Goal: Information Seeking & Learning: Find specific fact

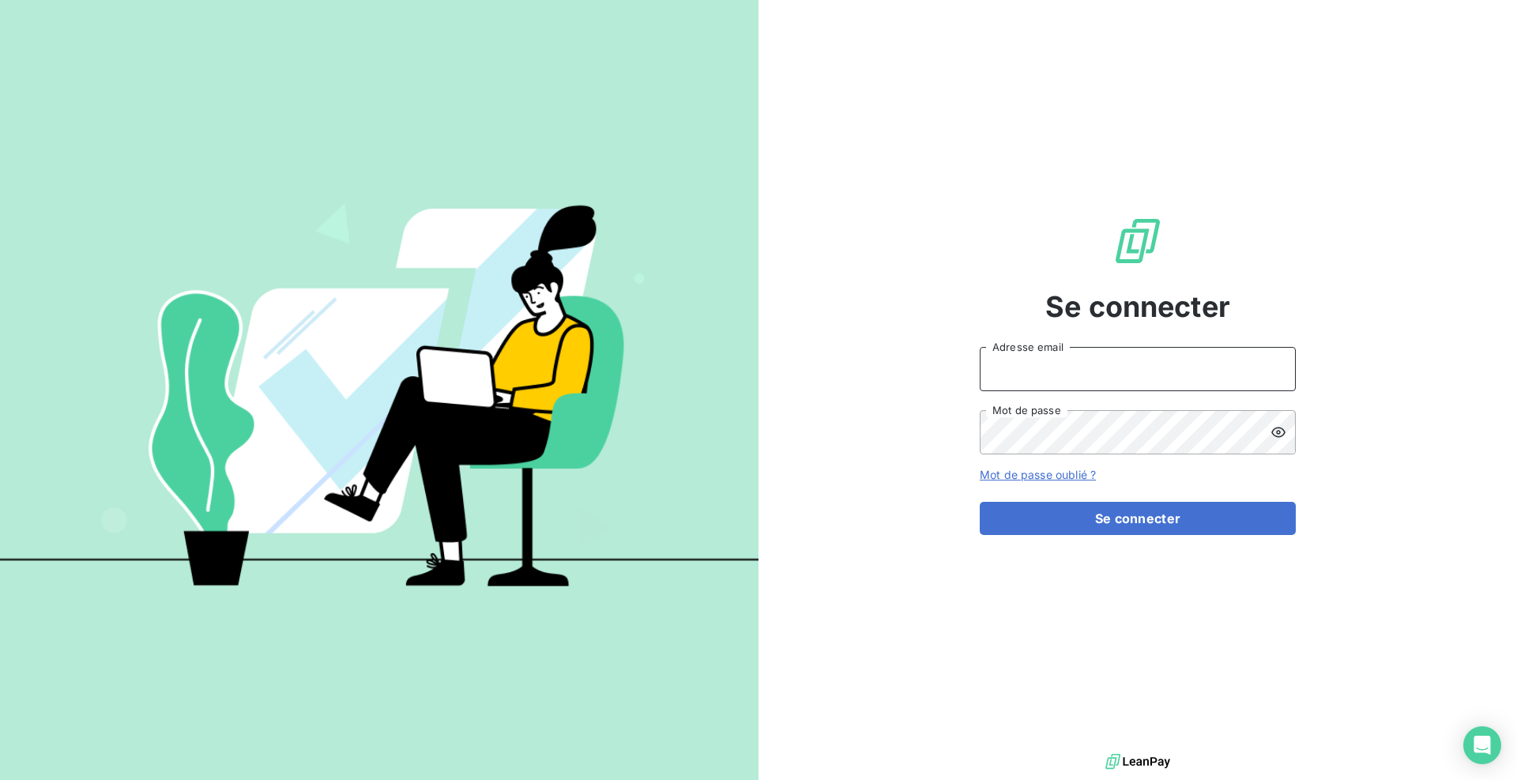
type input "[EMAIL_ADDRESS][DOMAIN_NAME]"
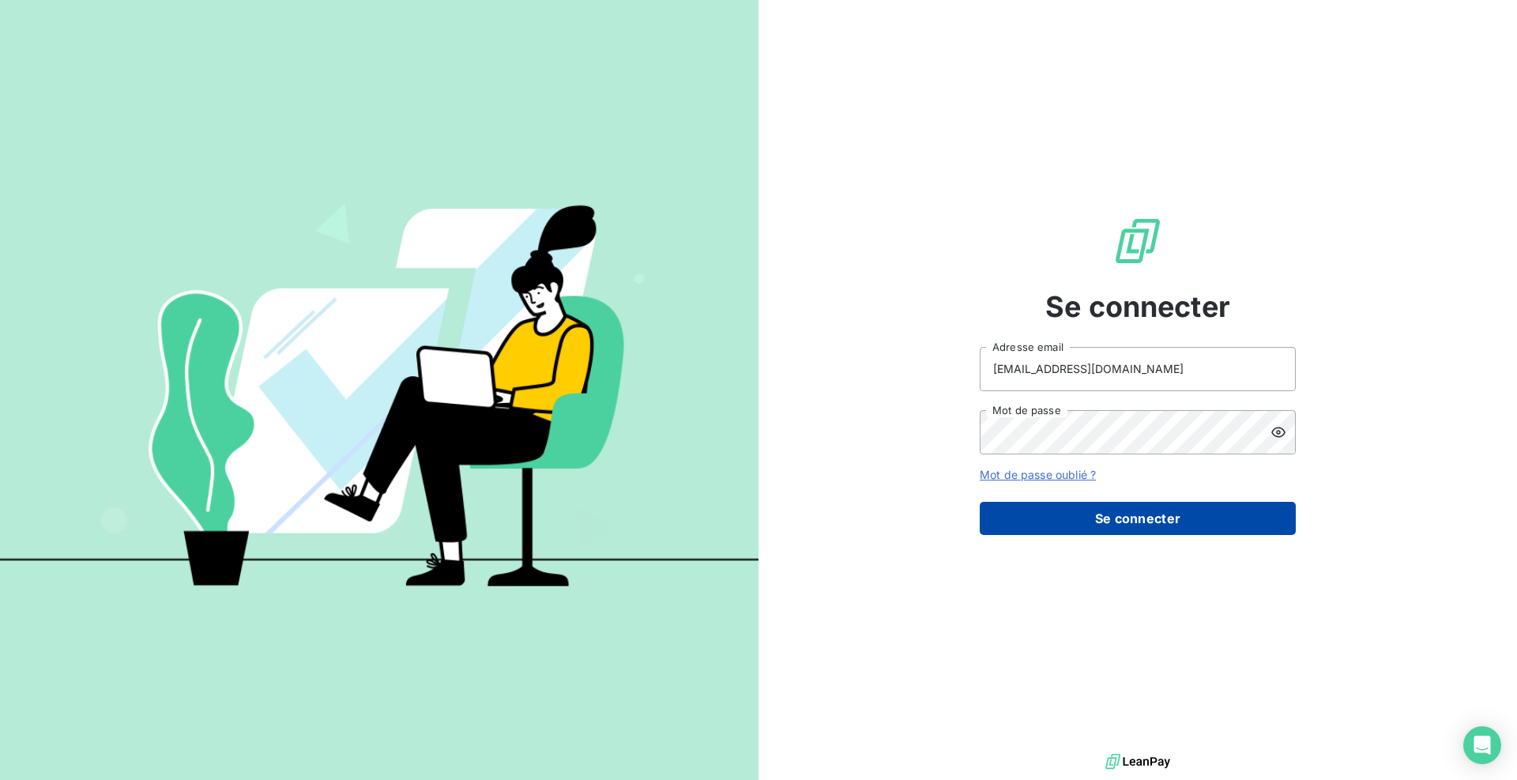
click at [1118, 527] on button "Se connecter" at bounding box center [1137, 518] width 316 height 33
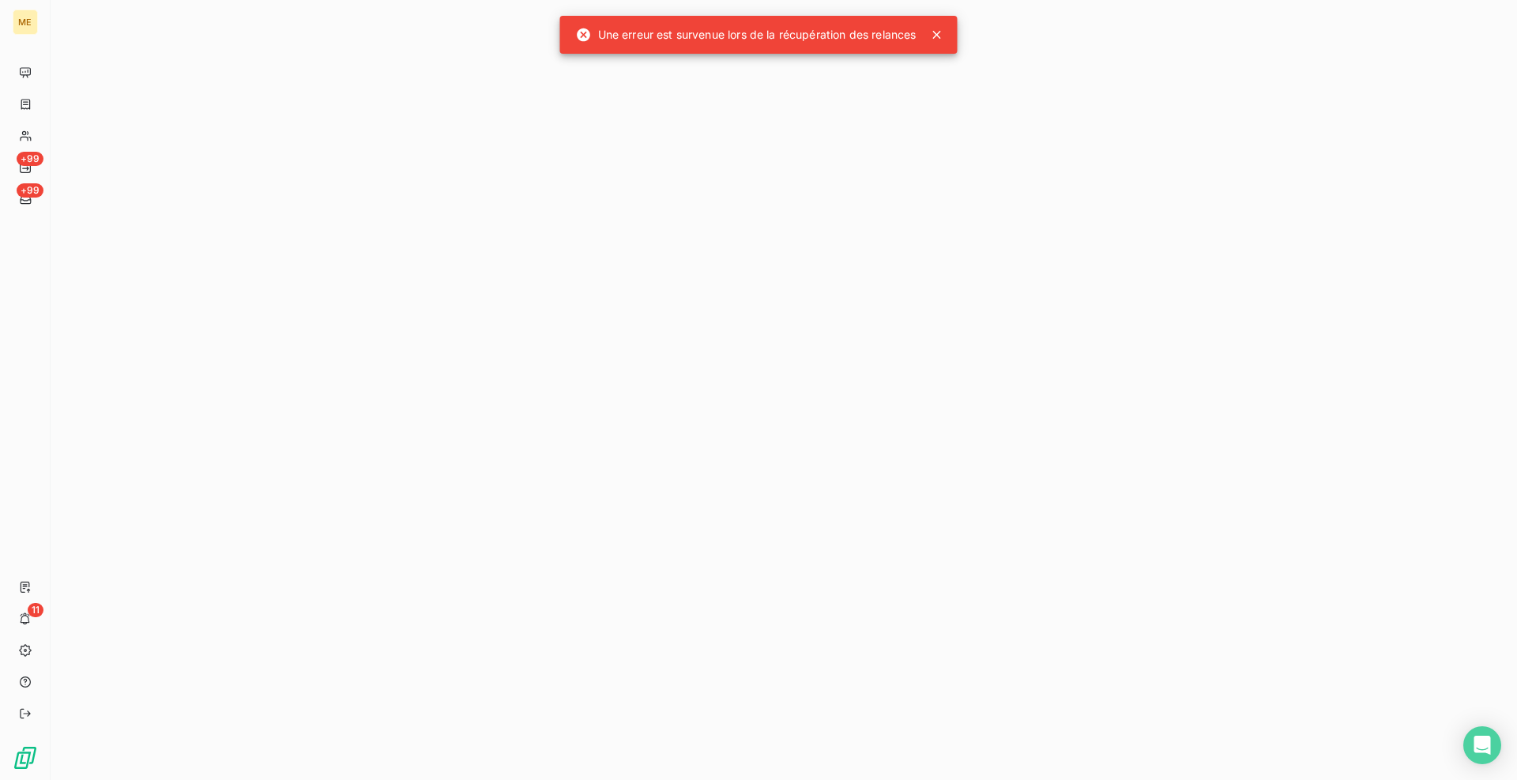
click at [937, 33] on icon at bounding box center [937, 35] width 8 height 8
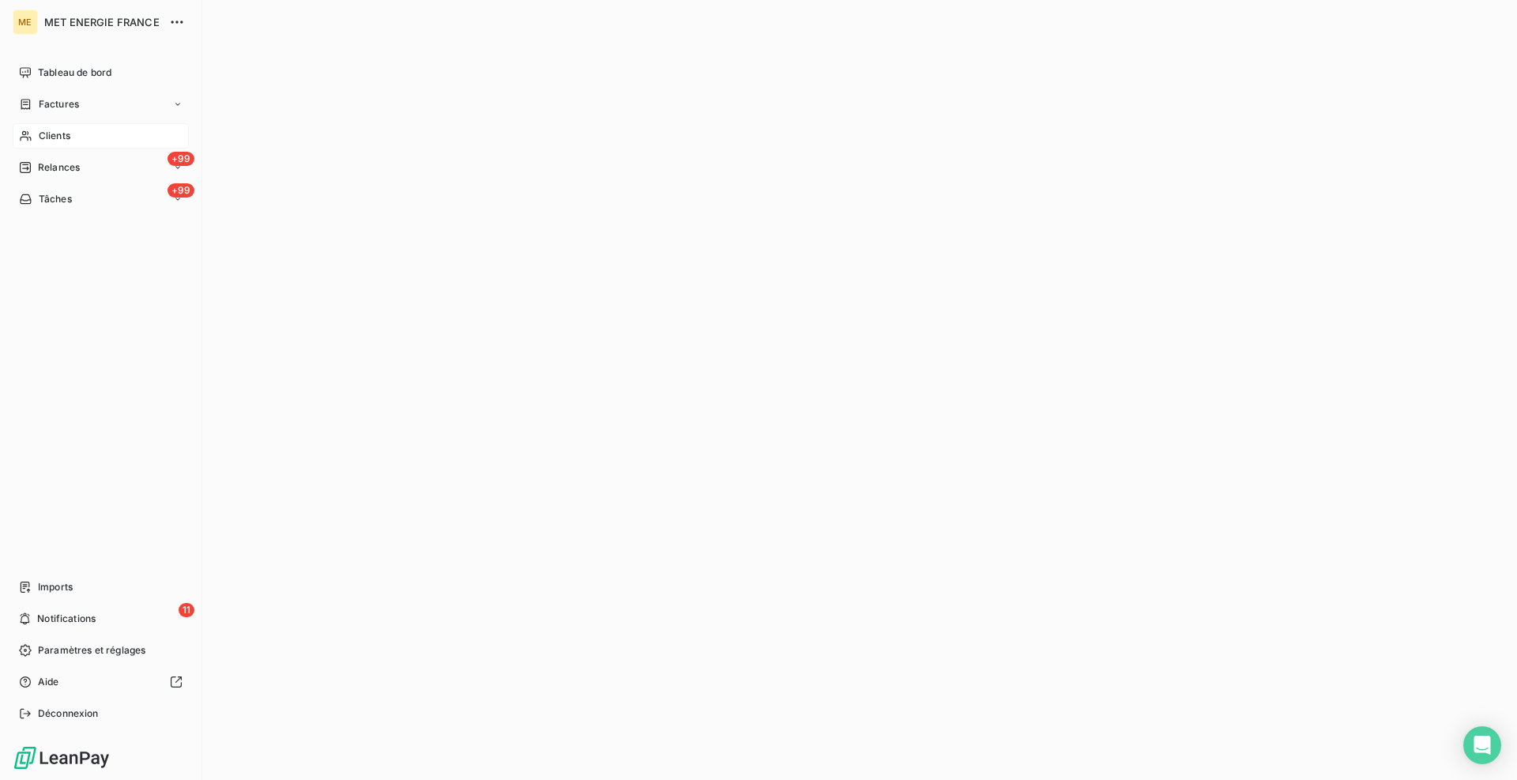
click at [39, 128] on div "Clients" at bounding box center [101, 135] width 176 height 25
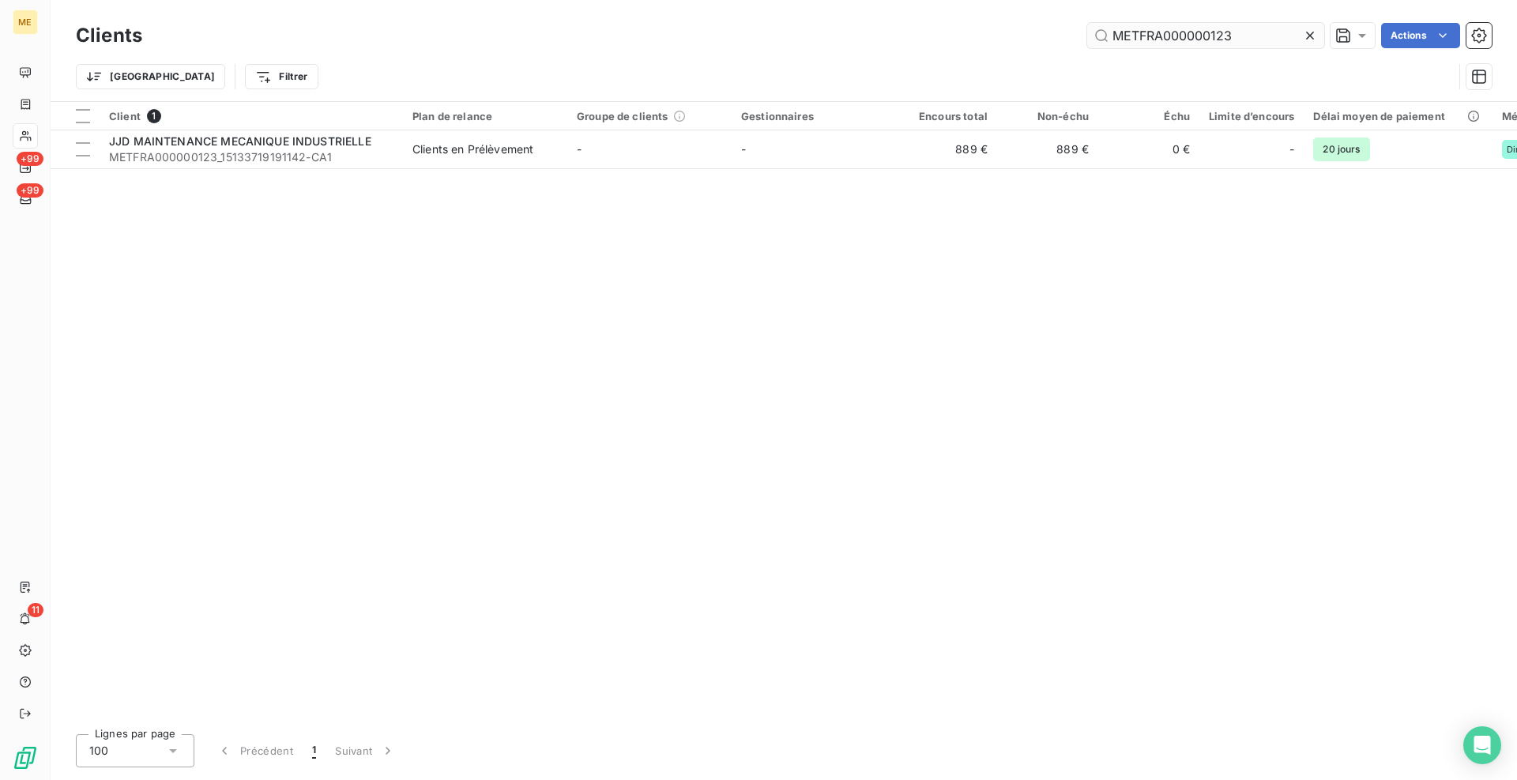
click at [1201, 34] on input "METFRA000000123" at bounding box center [1205, 35] width 237 height 25
click at [1201, 36] on input "METFRA000000123" at bounding box center [1205, 35] width 237 height 25
type input "METFRA000004774"
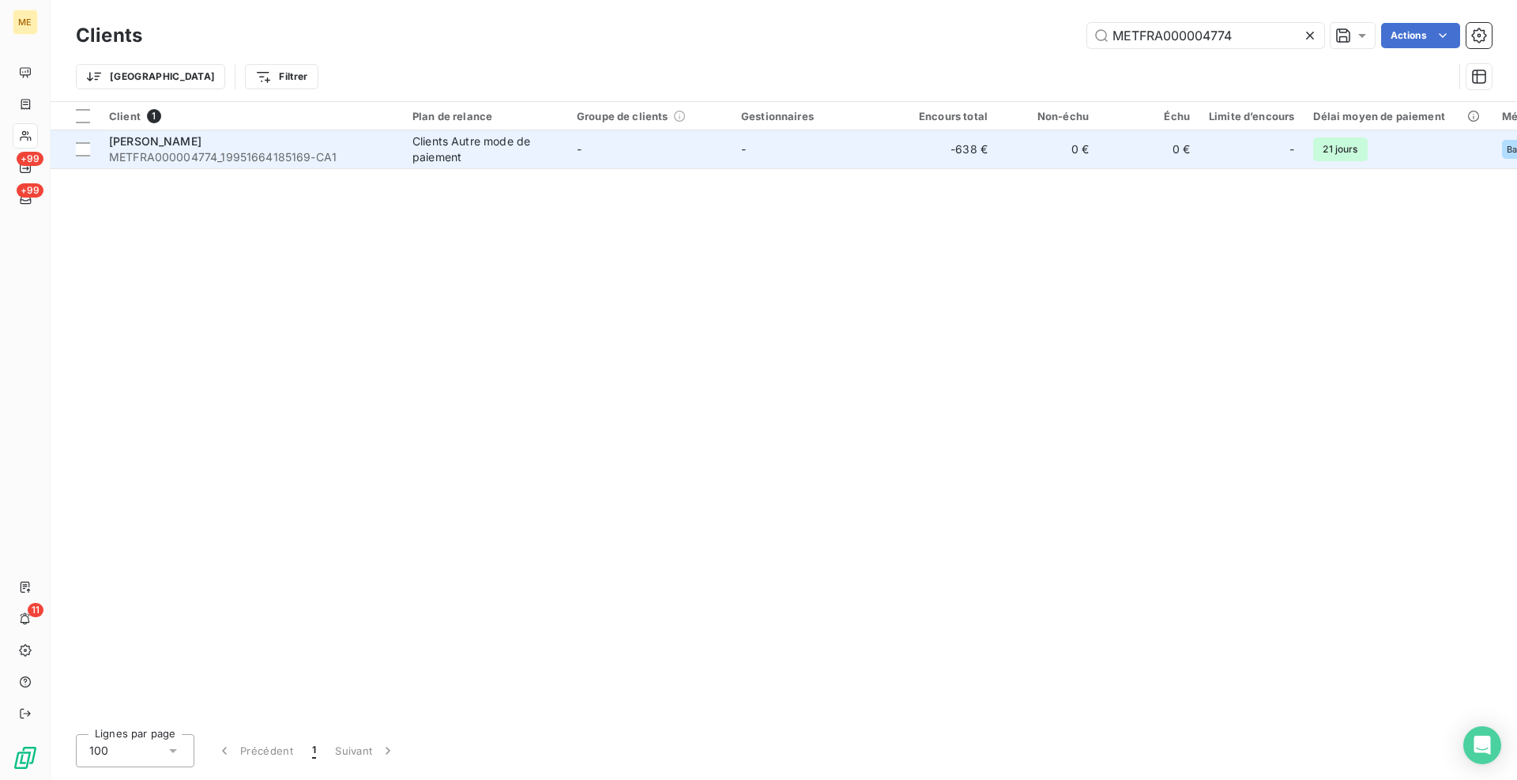
click at [365, 163] on span "METFRA000004774_19951664185169-CA1" at bounding box center [251, 157] width 284 height 16
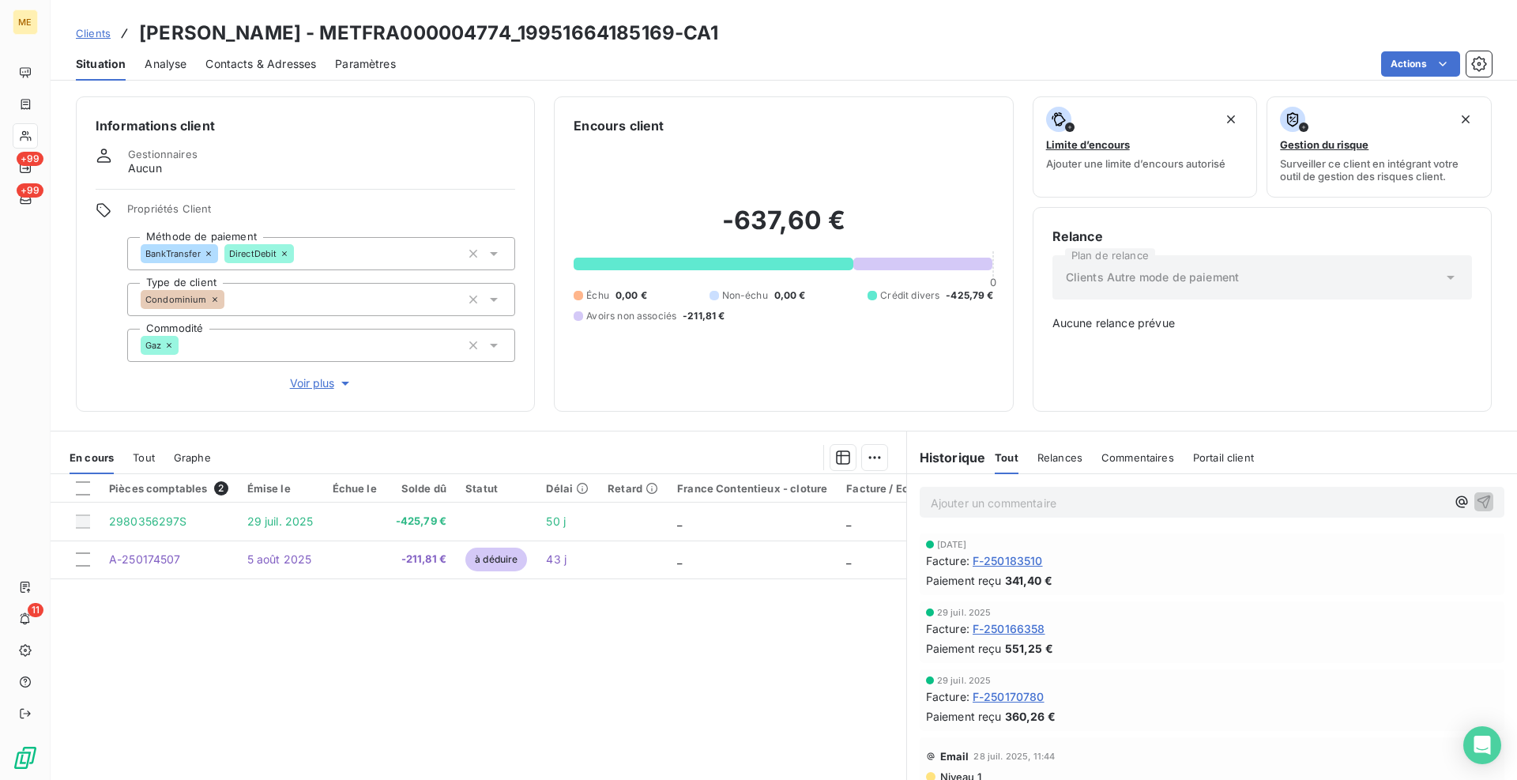
drag, startPoint x: 652, startPoint y: 660, endPoint x: 792, endPoint y: 665, distance: 140.7
click at [655, 656] on div "Pièces comptables 2 Émise le Échue le Solde dû Statut Délai Retard France Conte…" at bounding box center [478, 626] width 855 height 304
click at [803, 652] on div "Pièces comptables 2 Émise le Échue le Solde dû Statut Délai Retard France Conte…" at bounding box center [478, 626] width 855 height 304
click at [1035, 562] on span "F-250183510" at bounding box center [1007, 560] width 70 height 17
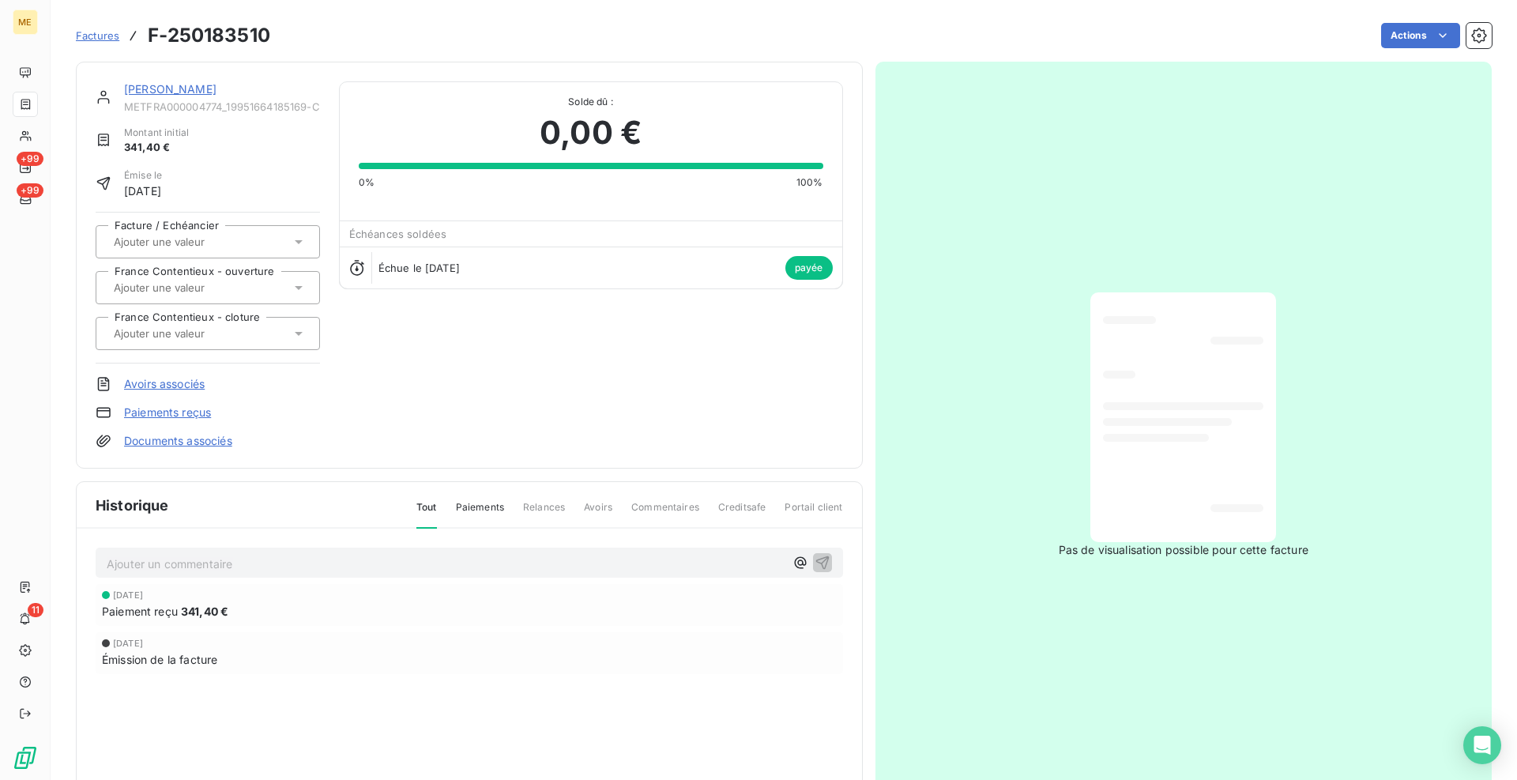
click at [203, 89] on link "[PERSON_NAME]" at bounding box center [170, 88] width 92 height 13
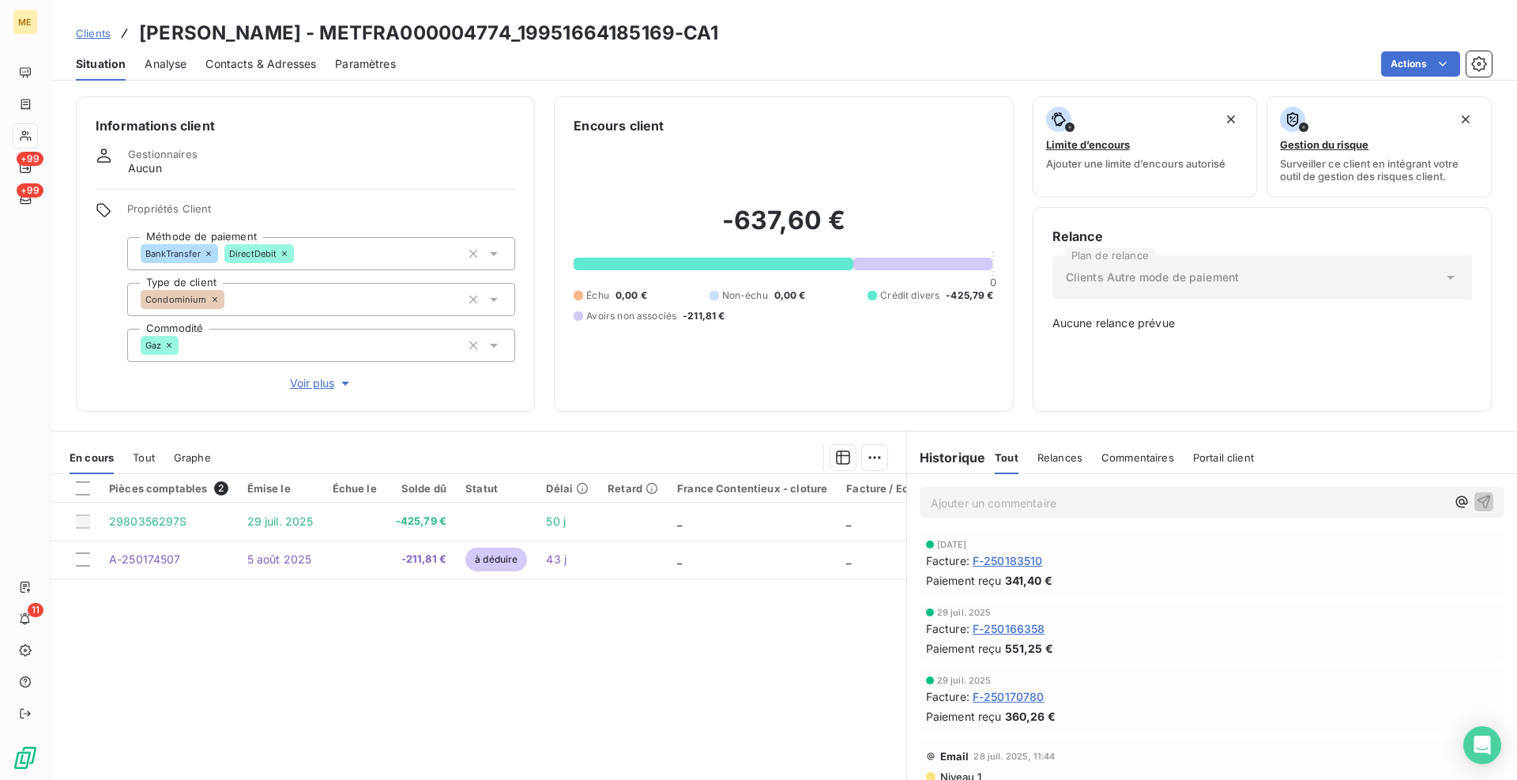
click at [536, 673] on div "Pièces comptables 2 Émise le Échue le Solde dû Statut Délai Retard France Conte…" at bounding box center [478, 626] width 855 height 304
drag, startPoint x: 453, startPoint y: 667, endPoint x: 430, endPoint y: 672, distance: 24.2
click at [453, 667] on div "Pièces comptables 2 Émise le Échue le Solde dû Statut Délai Retard France Conte…" at bounding box center [478, 626] width 855 height 304
click at [803, 641] on div "Pièces comptables 2 Émise le Échue le Solde dû Statut Délai Retard France Conte…" at bounding box center [478, 626] width 855 height 304
click at [697, 718] on div "Pièces comptables 2 Émise le Échue le Solde dû Statut Délai Retard France Conte…" at bounding box center [478, 626] width 855 height 304
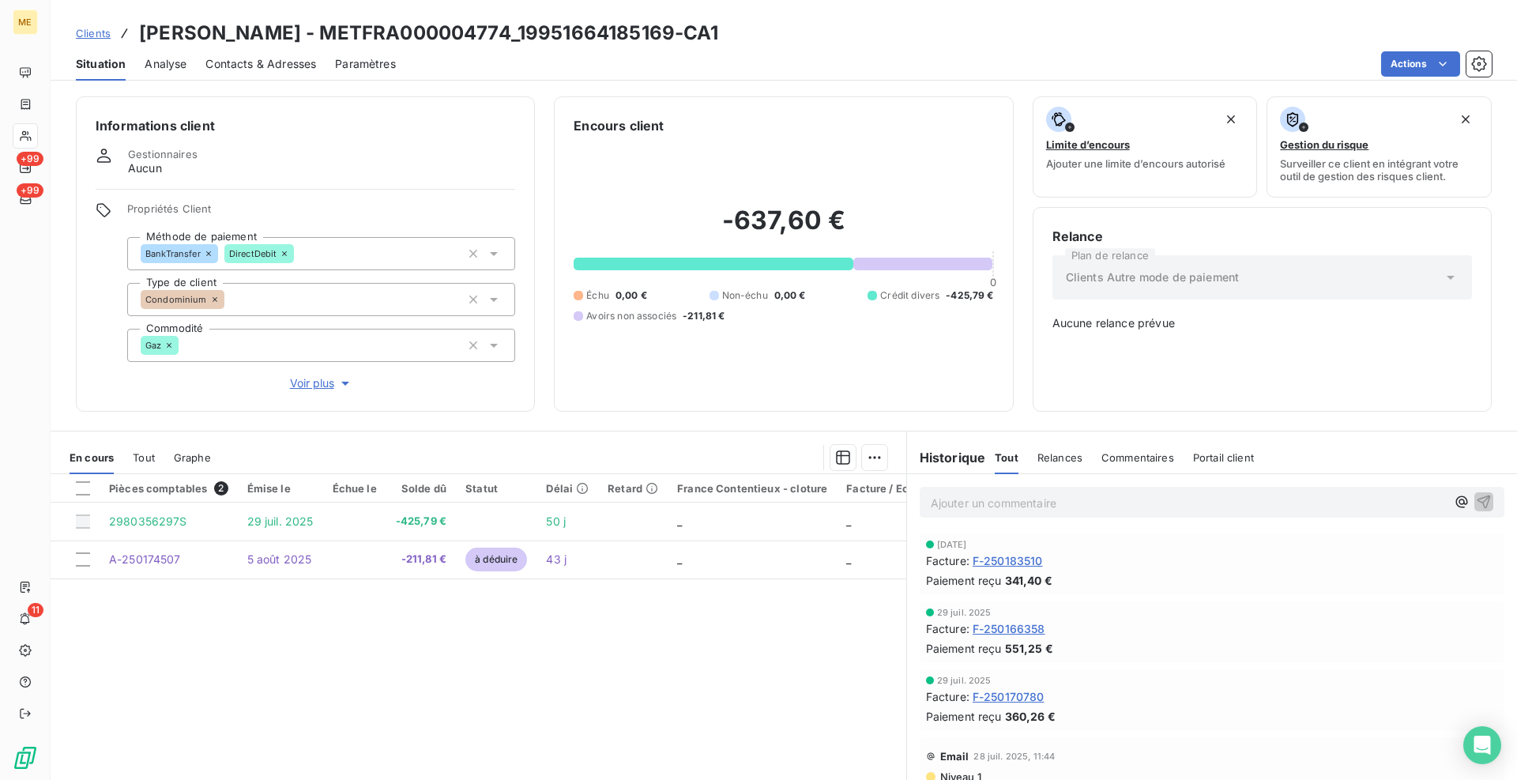
click at [697, 718] on div "Pièces comptables 2 Émise le Échue le Solde dû Statut Délai Retard France Conte…" at bounding box center [478, 626] width 855 height 304
click at [539, 417] on div "Informations client Gestionnaires Aucun Propriétés Client Méthode de paiement B…" at bounding box center [784, 433] width 1466 height 693
click at [578, 637] on div "Pièces comptables 2 Émise le Échue le Solde dû Statut Délai Retard France Conte…" at bounding box center [478, 626] width 855 height 304
click at [545, 408] on div "Informations client Gestionnaires Aucun Propriétés Client Méthode de paiement B…" at bounding box center [784, 253] width 1466 height 315
click at [547, 402] on div "Informations client Gestionnaires Aucun Propriétés Client Méthode de paiement B…" at bounding box center [784, 253] width 1466 height 315
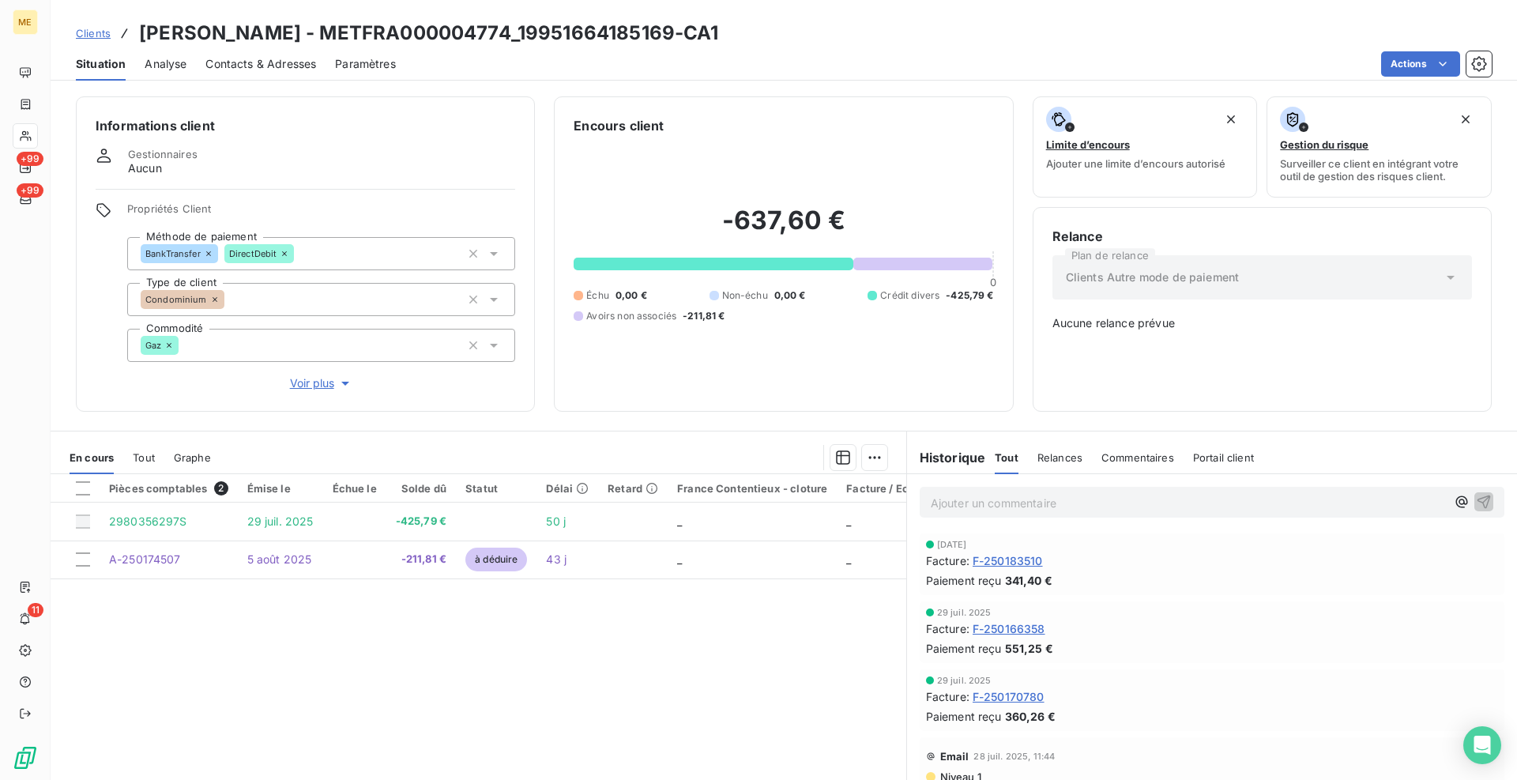
click at [86, 32] on span "Clients" at bounding box center [93, 33] width 35 height 13
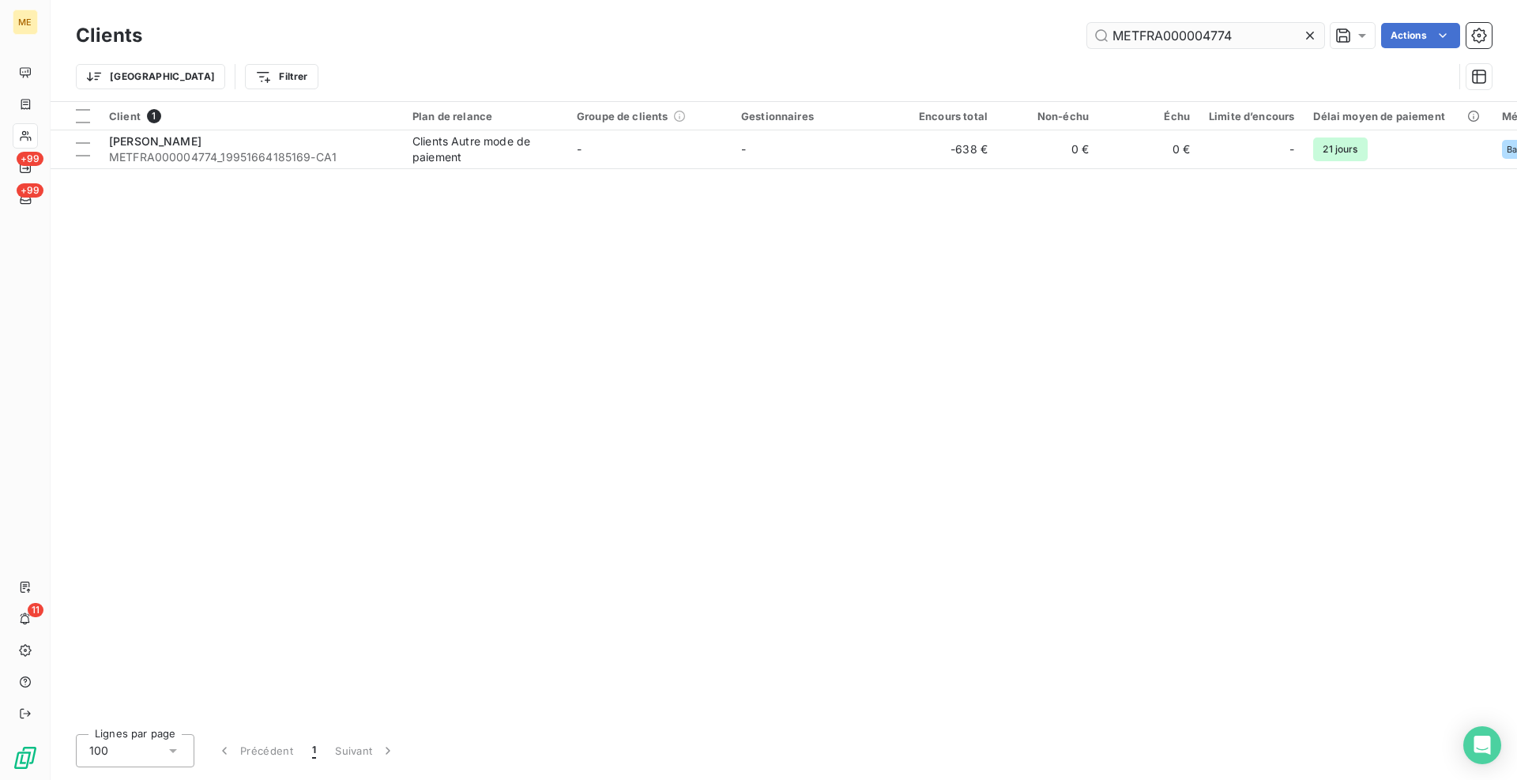
click at [1158, 45] on input "METFRA000004774" at bounding box center [1205, 35] width 237 height 25
click at [1158, 44] on input "METFRA000004774" at bounding box center [1205, 35] width 237 height 25
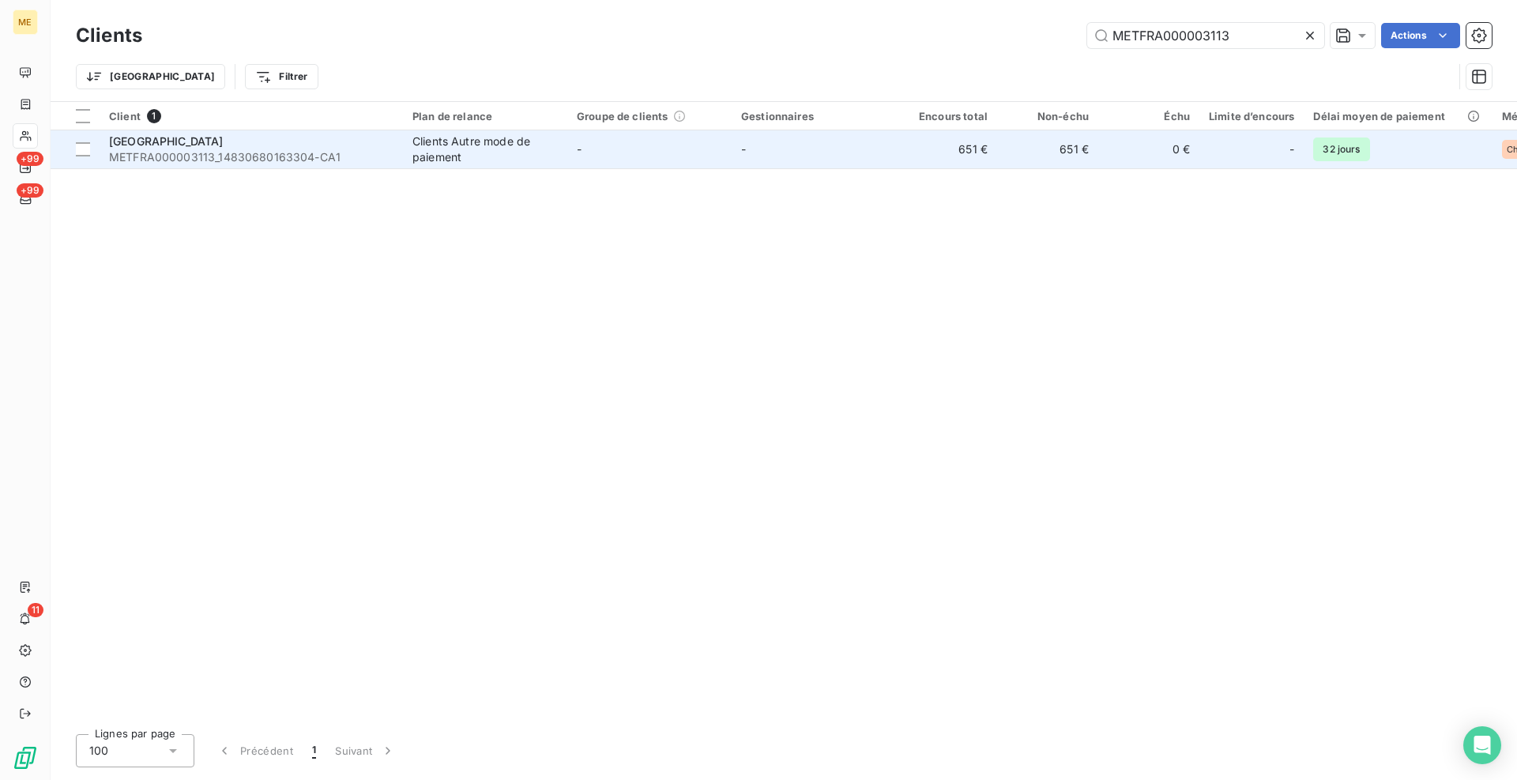
type input "METFRA000003113"
click at [388, 160] on span "METFRA000003113_14830680163304-CA1" at bounding box center [251, 157] width 284 height 16
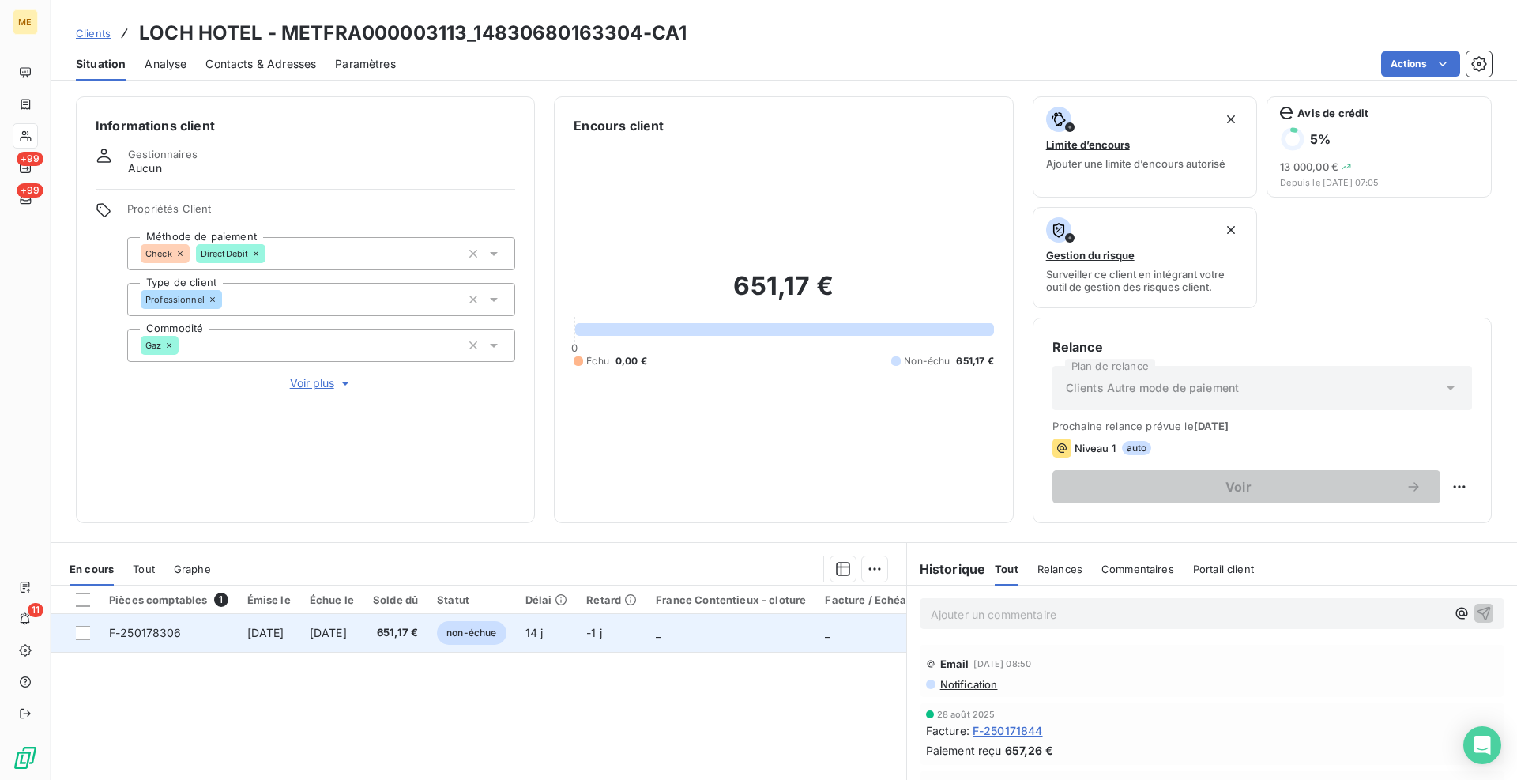
click at [190, 634] on td "F-250178306" at bounding box center [169, 633] width 138 height 38
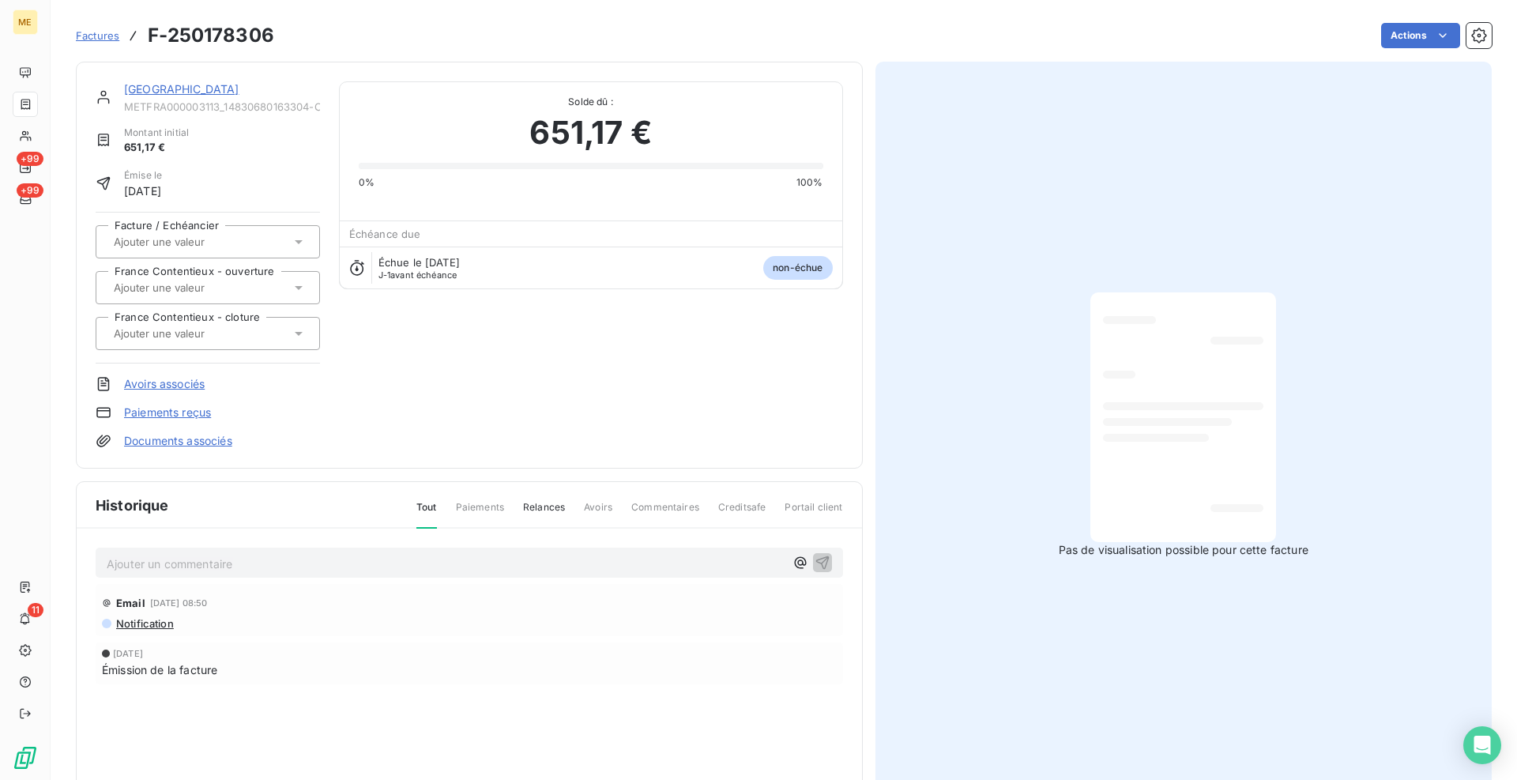
click at [164, 92] on link "[GEOGRAPHIC_DATA]" at bounding box center [181, 88] width 115 height 13
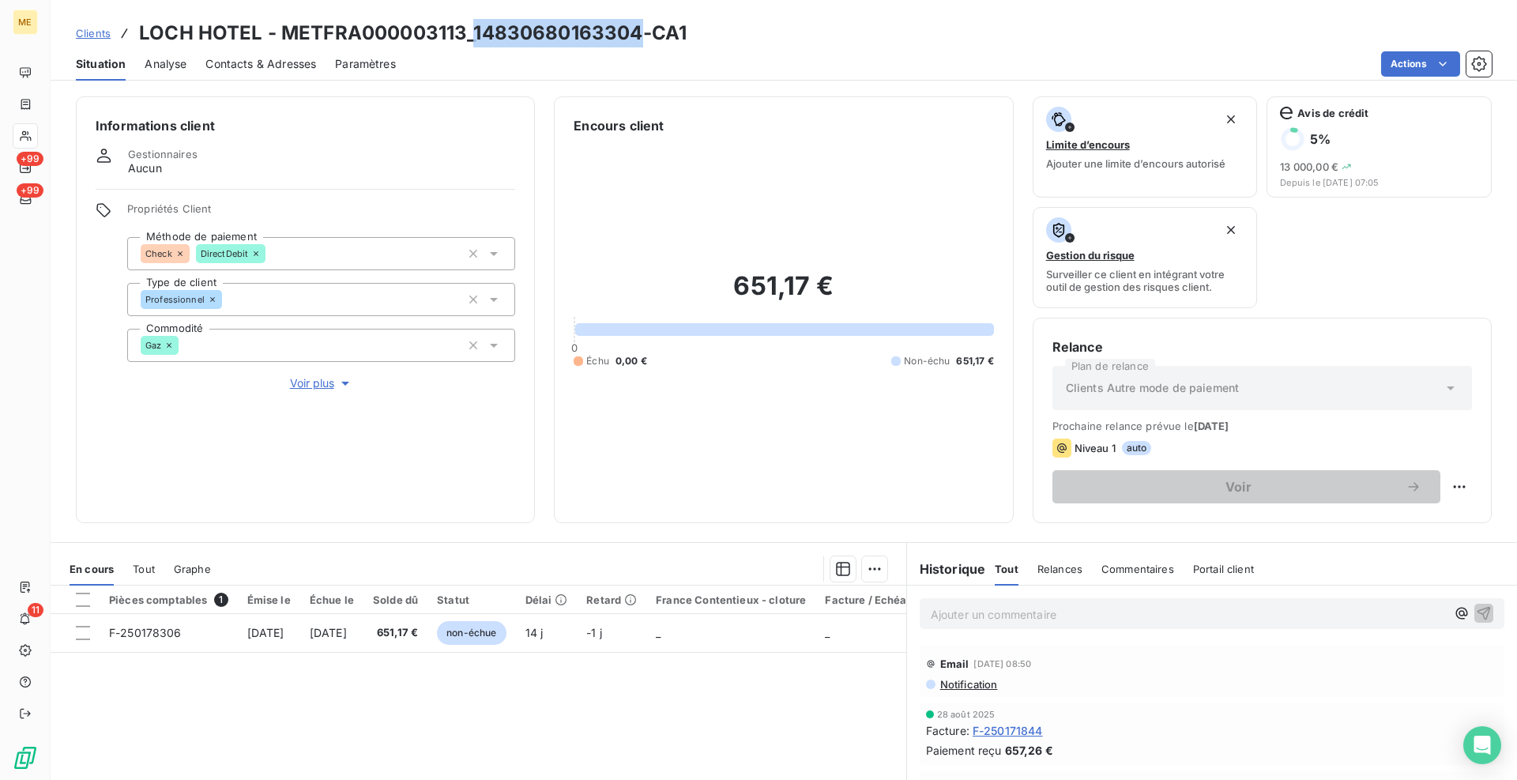
drag, startPoint x: 640, startPoint y: 25, endPoint x: 474, endPoint y: 27, distance: 165.9
click at [474, 27] on h3 "LOCH HOTEL - METFRA000003113_14830680163304-CA1" at bounding box center [412, 33] width 547 height 28
copy h3 "14830680163304"
drag, startPoint x: 509, startPoint y: 74, endPoint x: 557, endPoint y: 62, distance: 49.8
click at [509, 74] on div "Actions" at bounding box center [953, 63] width 1077 height 25
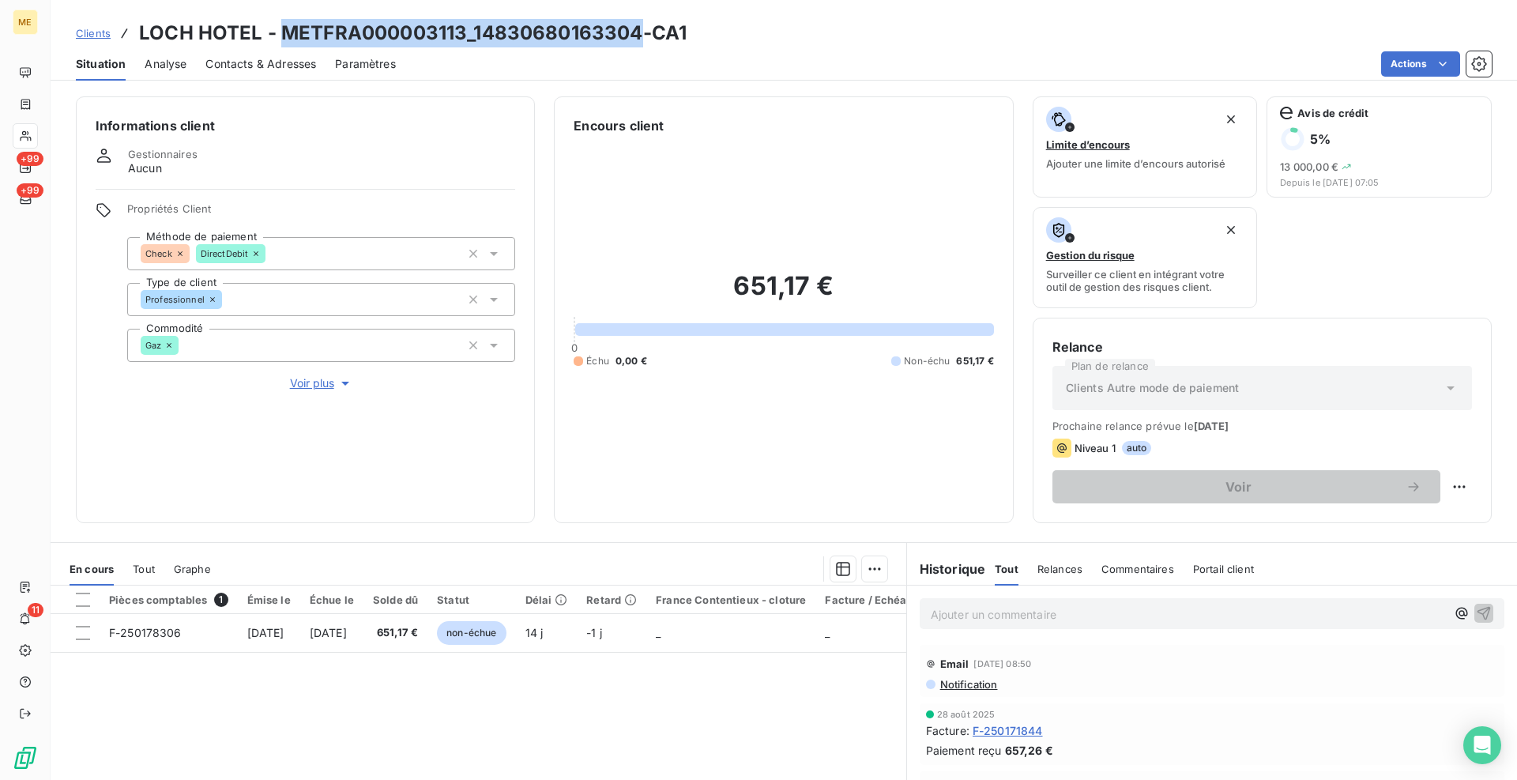
drag, startPoint x: 638, startPoint y: 33, endPoint x: 283, endPoint y: 29, distance: 355.5
click at [283, 29] on h3 "LOCH HOTEL - METFRA000003113_14830680163304-CA1" at bounding box center [412, 33] width 547 height 28
copy h3 "METFRA000003113_14830680163304"
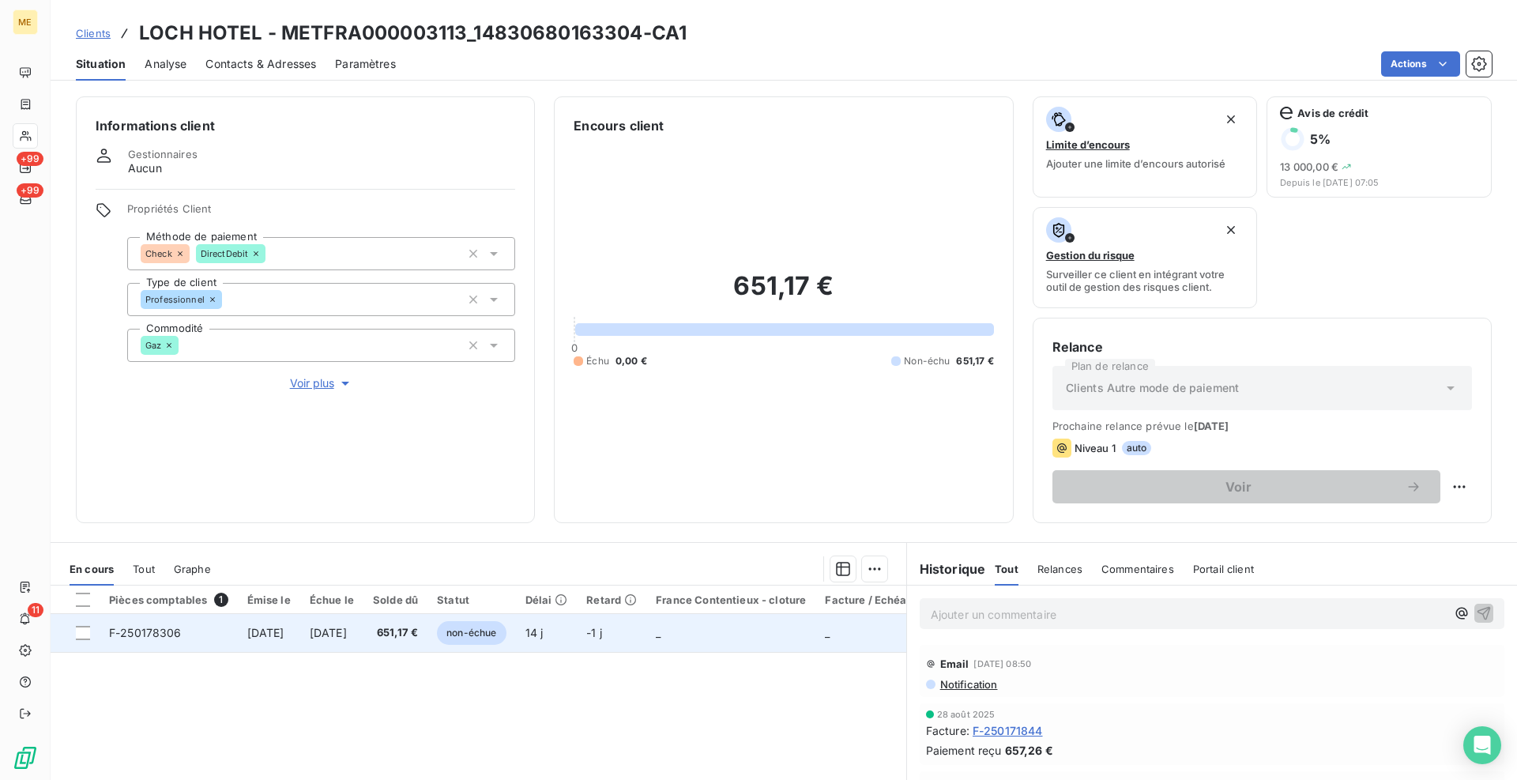
click at [166, 634] on span "F-250178306" at bounding box center [145, 632] width 73 height 13
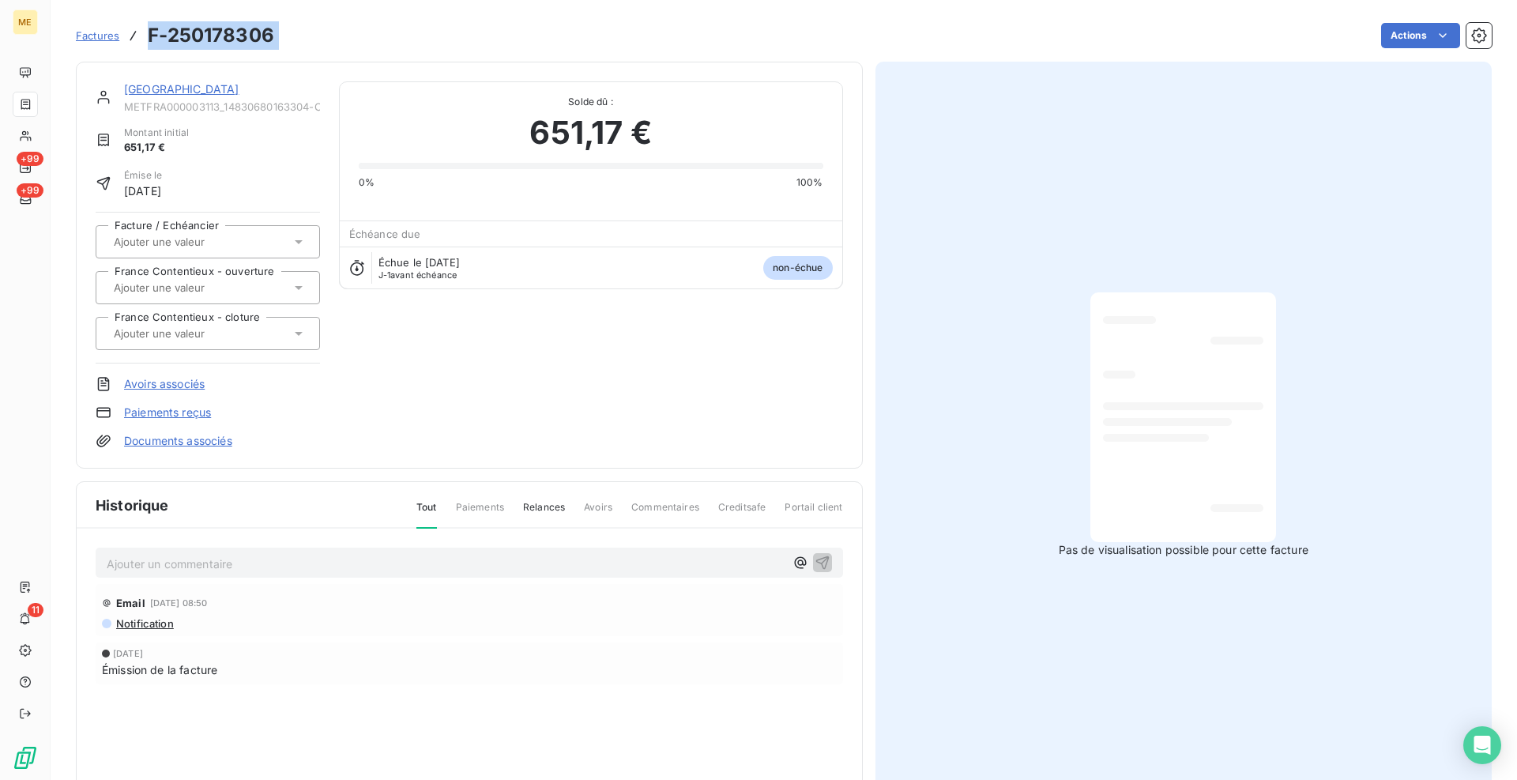
drag, startPoint x: 296, startPoint y: 37, endPoint x: 152, endPoint y: 27, distance: 144.1
click at [152, 27] on div "Factures F-250178306 Actions" at bounding box center [783, 35] width 1415 height 33
copy section "F-250178306 Actions"
click at [168, 92] on link "[GEOGRAPHIC_DATA]" at bounding box center [181, 88] width 115 height 13
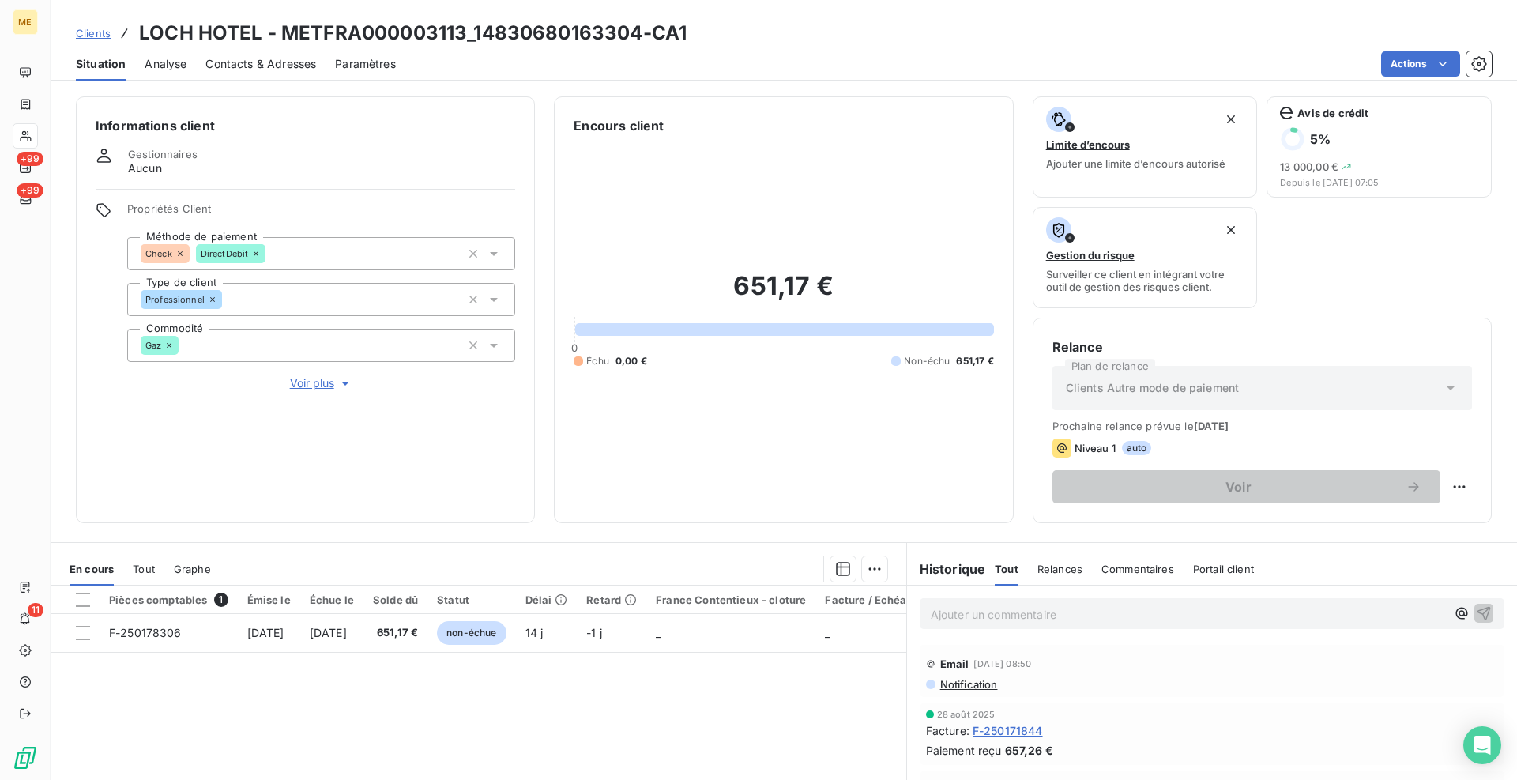
click at [87, 37] on span "Clients" at bounding box center [93, 33] width 35 height 13
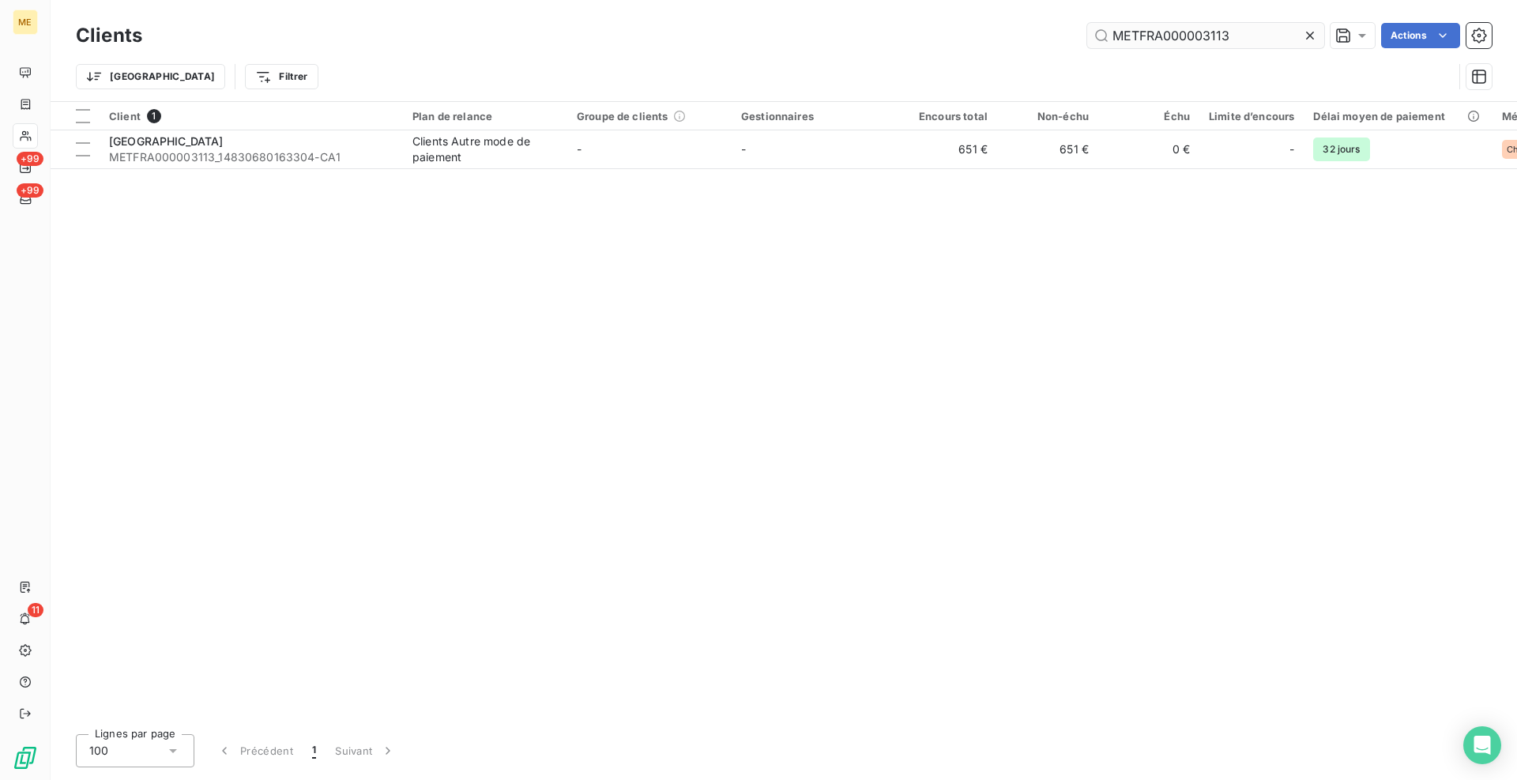
click at [1133, 41] on input "METFRA000003113" at bounding box center [1205, 35] width 237 height 25
click at [1135, 43] on input "METFRA000003113" at bounding box center [1205, 35] width 237 height 25
click at [1137, 38] on input "METFRA000003113" at bounding box center [1205, 35] width 237 height 25
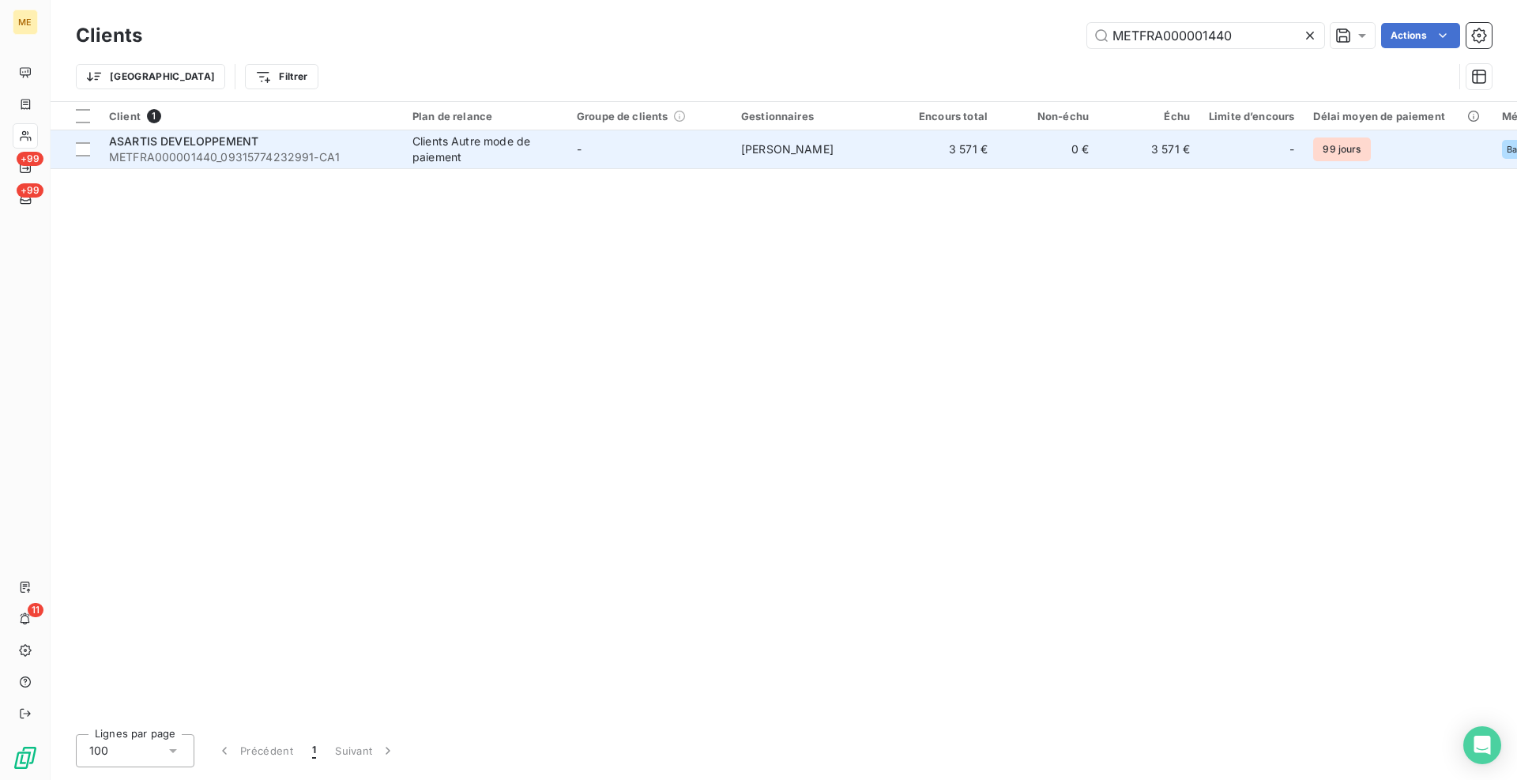
type input "METFRA000001440"
click at [393, 164] on span "METFRA000001440_09315774232991-CA1" at bounding box center [251, 157] width 284 height 16
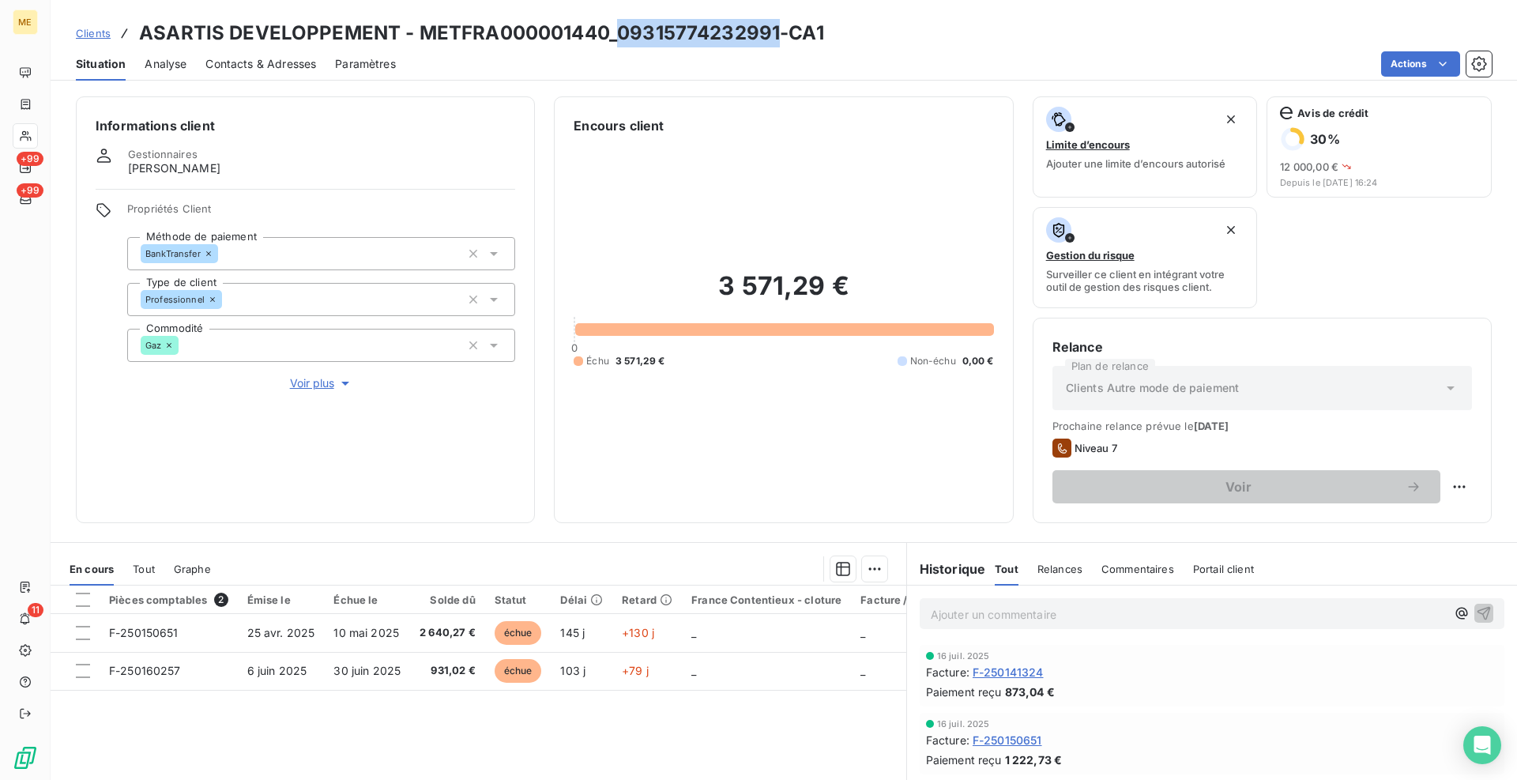
drag, startPoint x: 776, startPoint y: 31, endPoint x: 615, endPoint y: 37, distance: 162.1
click at [615, 37] on h3 "ASARTIS DEVELOPPEMENT - METFRA000001440_09315774232991-CA1" at bounding box center [481, 33] width 685 height 28
copy h3 "09315774232991"
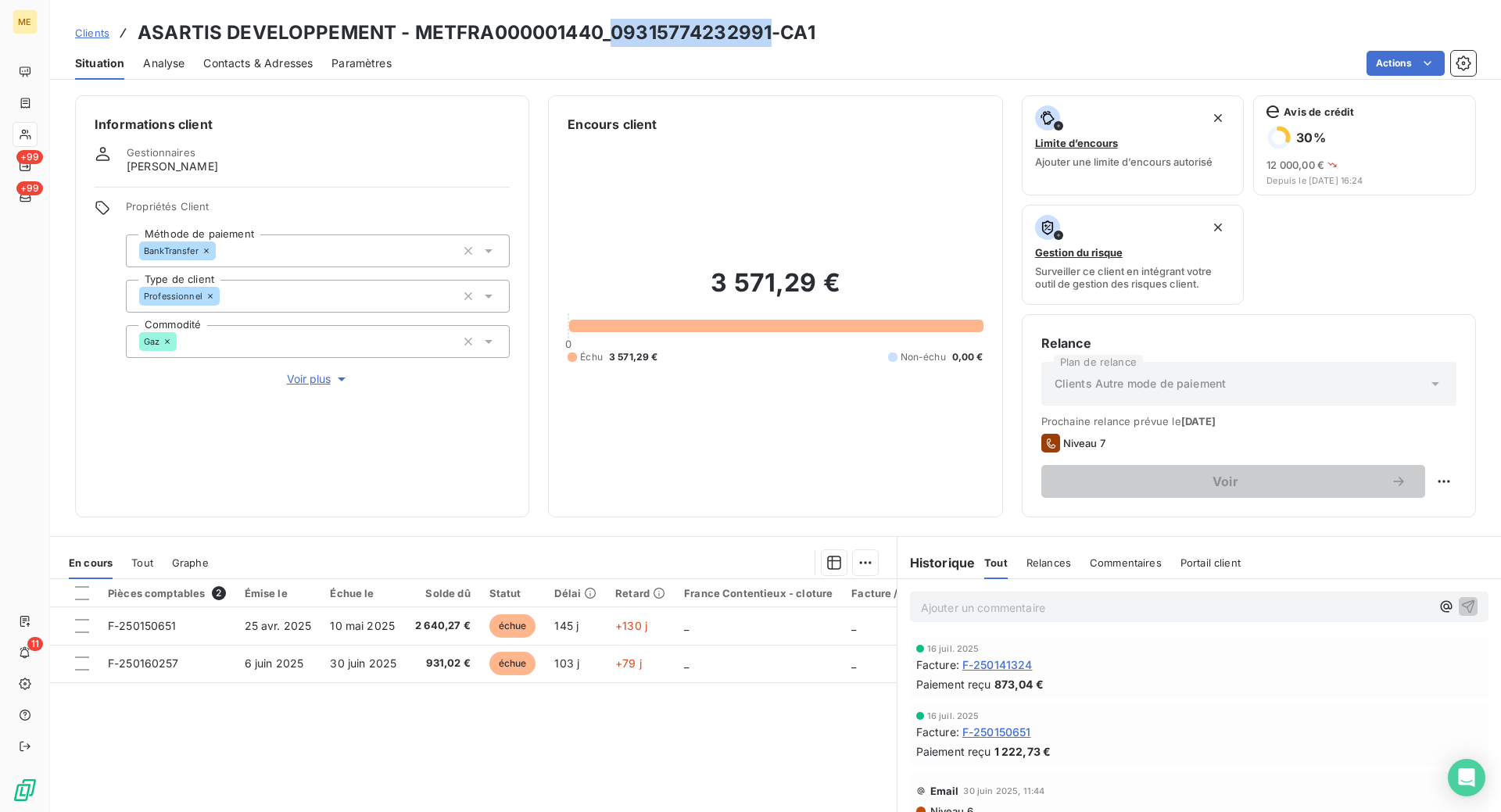
click at [95, 28] on span "Clients" at bounding box center [92, 33] width 35 height 13
click at [95, 29] on span "Clients" at bounding box center [92, 33] width 35 height 13
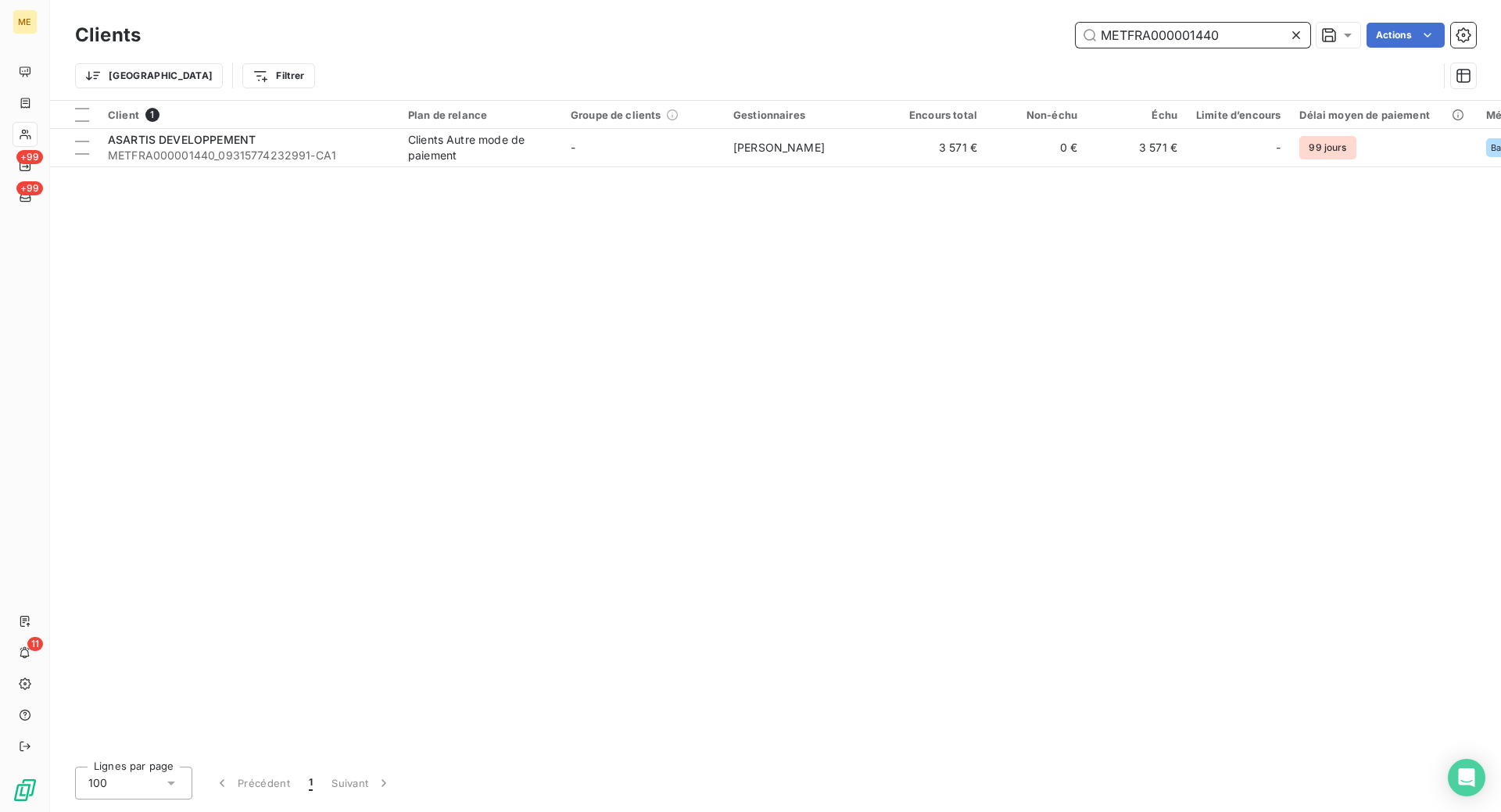
click at [1146, 33] on input "METFRA000001440" at bounding box center [1192, 35] width 235 height 25
paste input "0934"
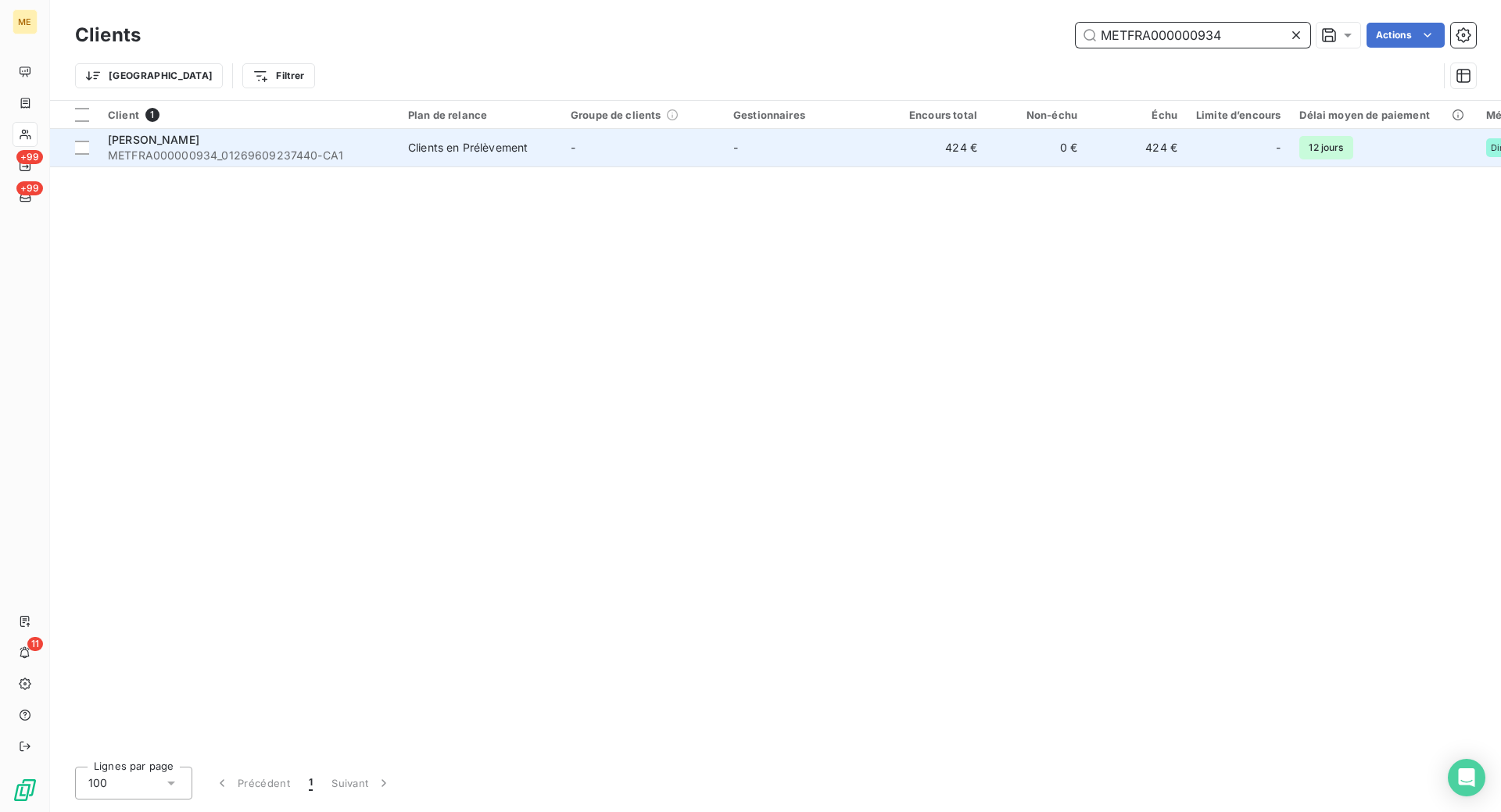
type input "METFRA000000934"
click at [352, 156] on span "METFRA000000934_01269609237440-CA1" at bounding box center [248, 155] width 281 height 16
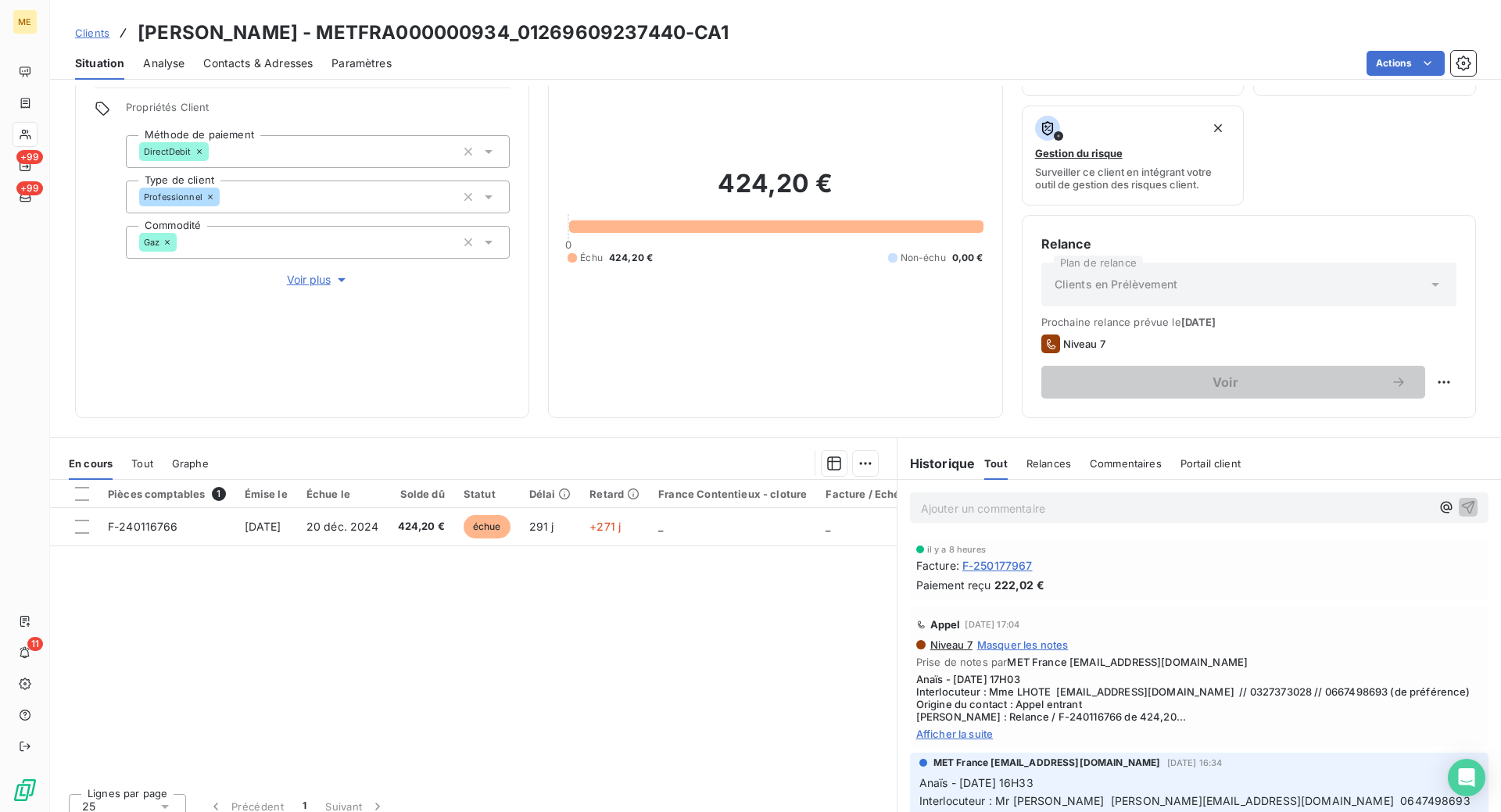
scroll to position [115, 0]
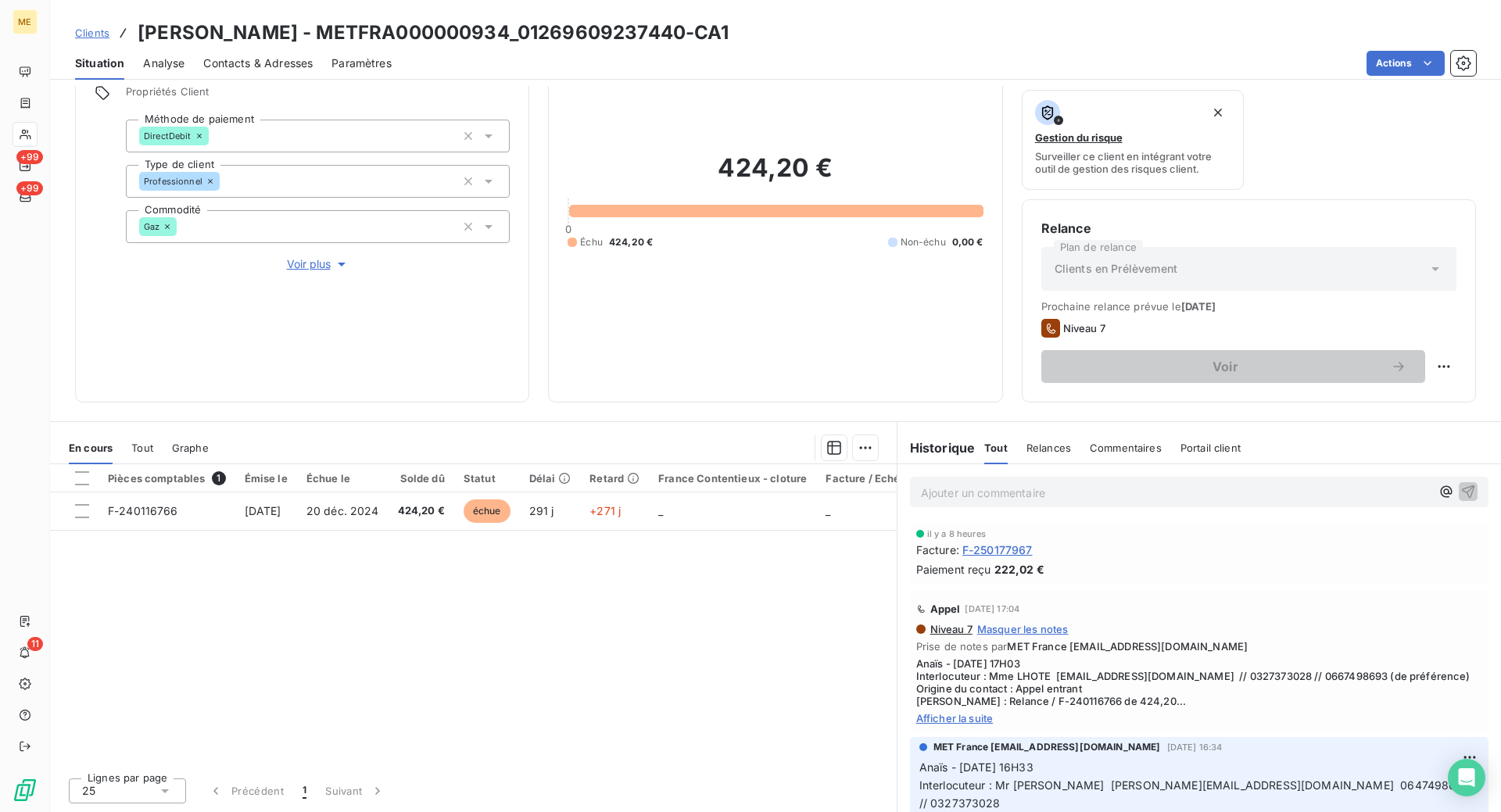
click at [962, 716] on span "Afficher la suite" at bounding box center [1199, 718] width 566 height 13
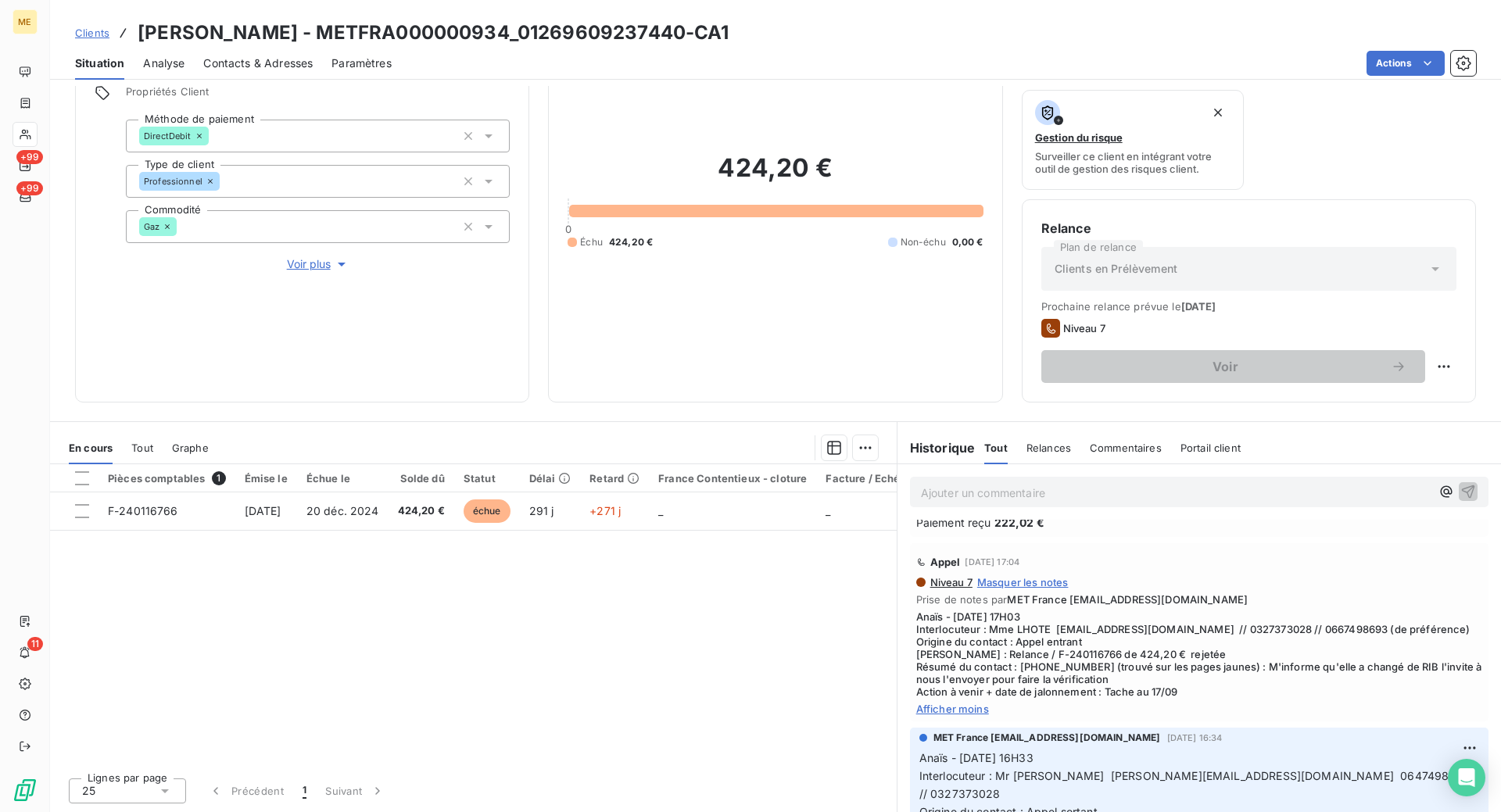
scroll to position [78, 0]
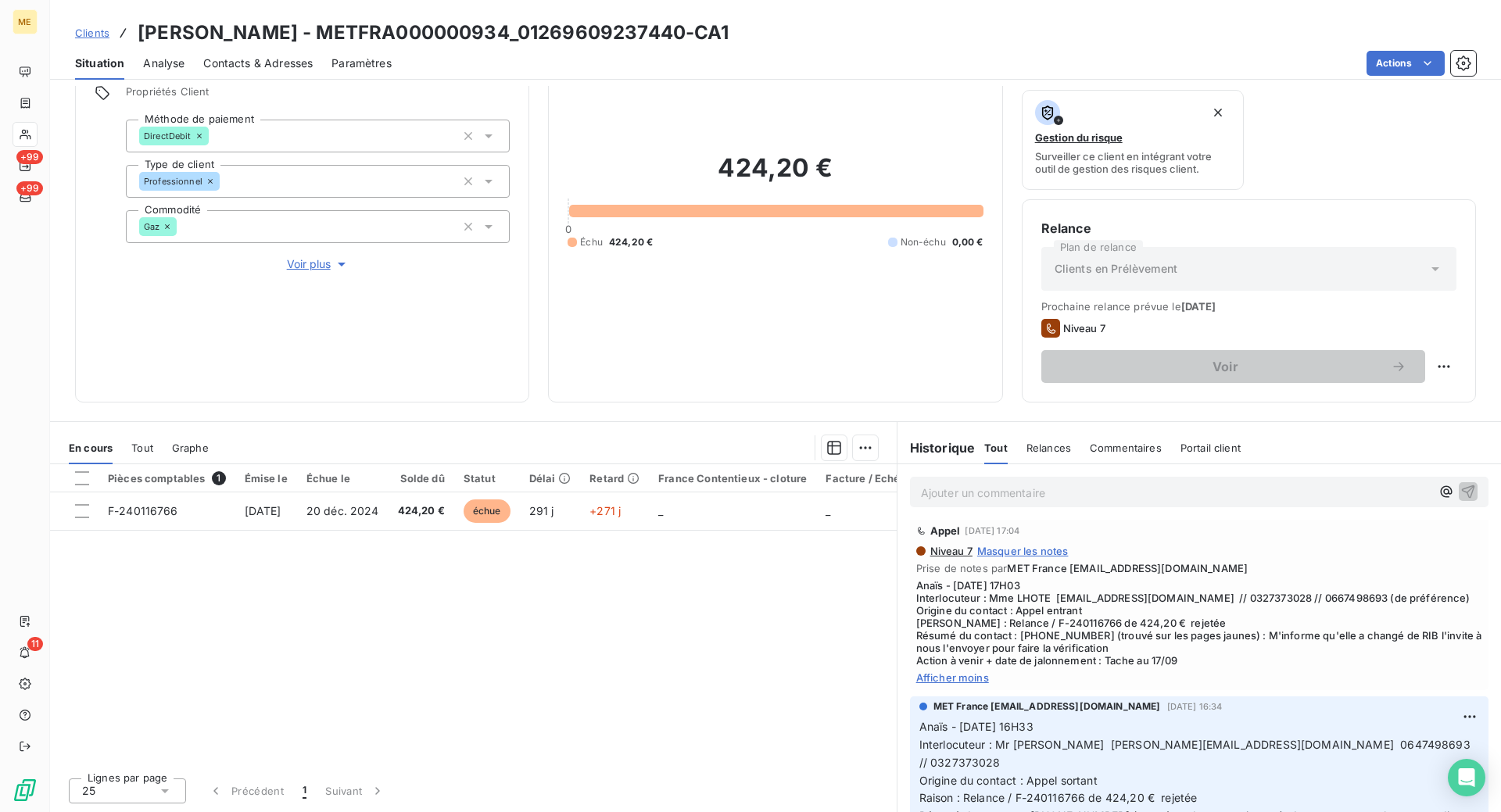
drag, startPoint x: 712, startPoint y: 619, endPoint x: 677, endPoint y: 634, distance: 38.1
click at [709, 619] on div "Pièces comptables 1 Émise le Échue le Solde dû Statut Délai Retard France Conte…" at bounding box center [473, 614] width 846 height 301
drag, startPoint x: 704, startPoint y: 36, endPoint x: 343, endPoint y: 33, distance: 361.0
click at [343, 33] on h3 "[PERSON_NAME] - METFRA000000934_01269609237440-CA1" at bounding box center [433, 33] width 592 height 28
copy h3 "METFRA000000934_01269609237440"
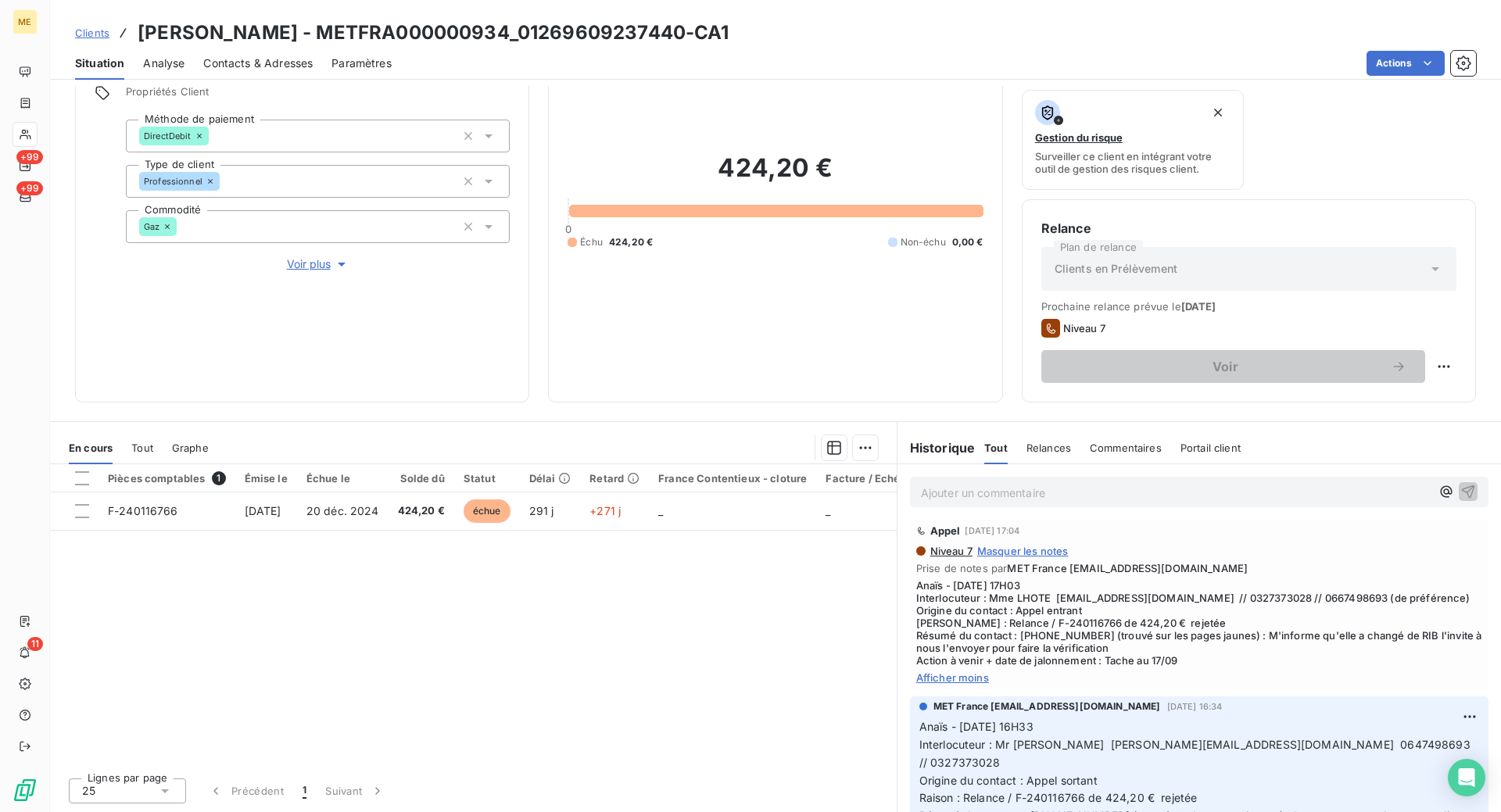
drag, startPoint x: 653, startPoint y: 69, endPoint x: 562, endPoint y: 49, distance: 93.2
click at [653, 69] on div "Actions" at bounding box center [943, 62] width 1066 height 25
drag, startPoint x: 530, startPoint y: 28, endPoint x: 339, endPoint y: 29, distance: 191.0
click at [339, 29] on h3 "[PERSON_NAME] - METFRA000000934_01269609237440-CA1" at bounding box center [433, 33] width 592 height 28
copy h3 "METFRA000000934"
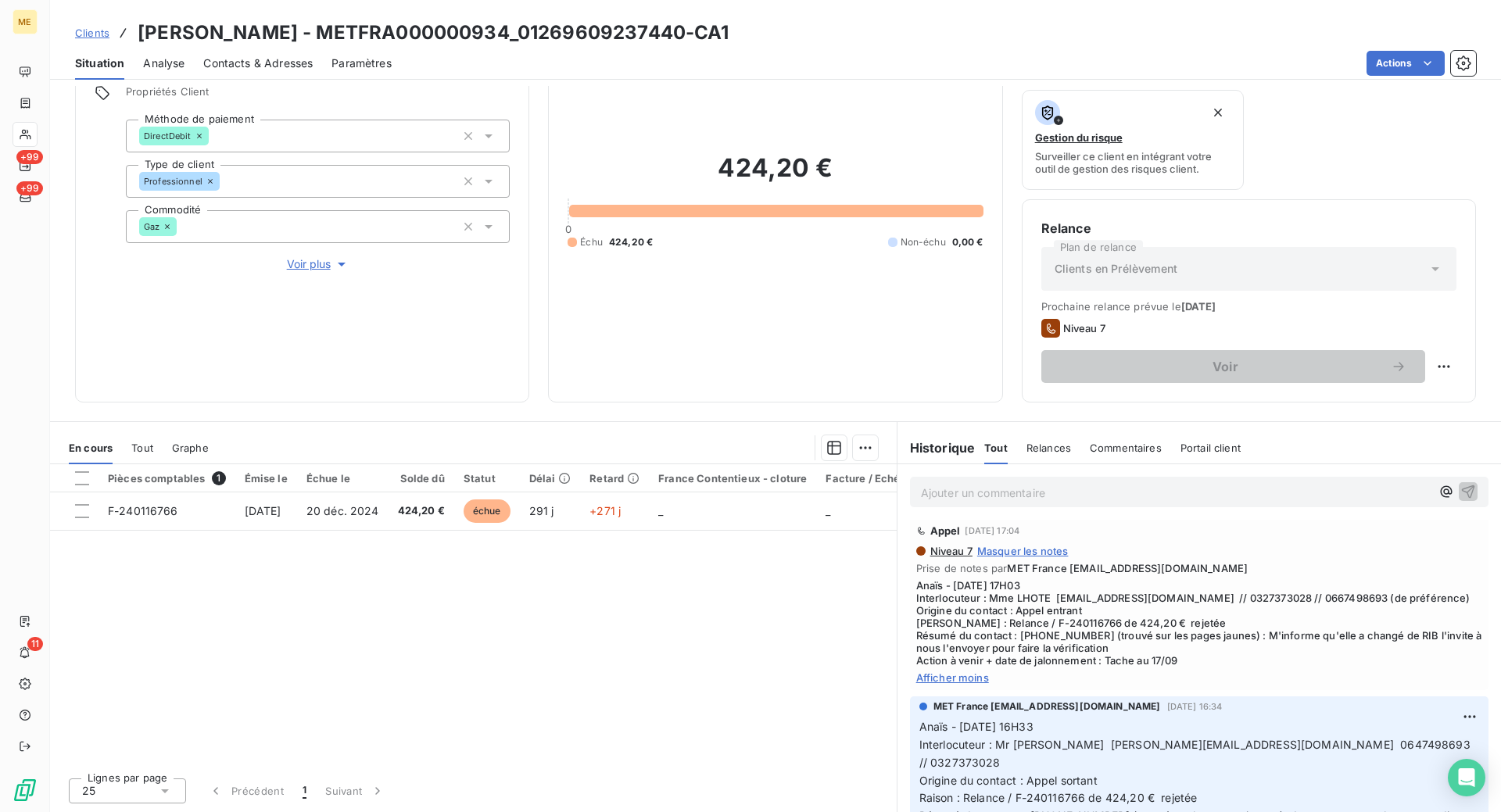
click at [544, 407] on div "Informations client Gestionnaires Aucun Propriétés Client Méthode de paiement D…" at bounding box center [776, 449] width 1451 height 726
click at [966, 490] on p "Ajouter un commentaire ﻿" at bounding box center [1174, 493] width 510 height 20
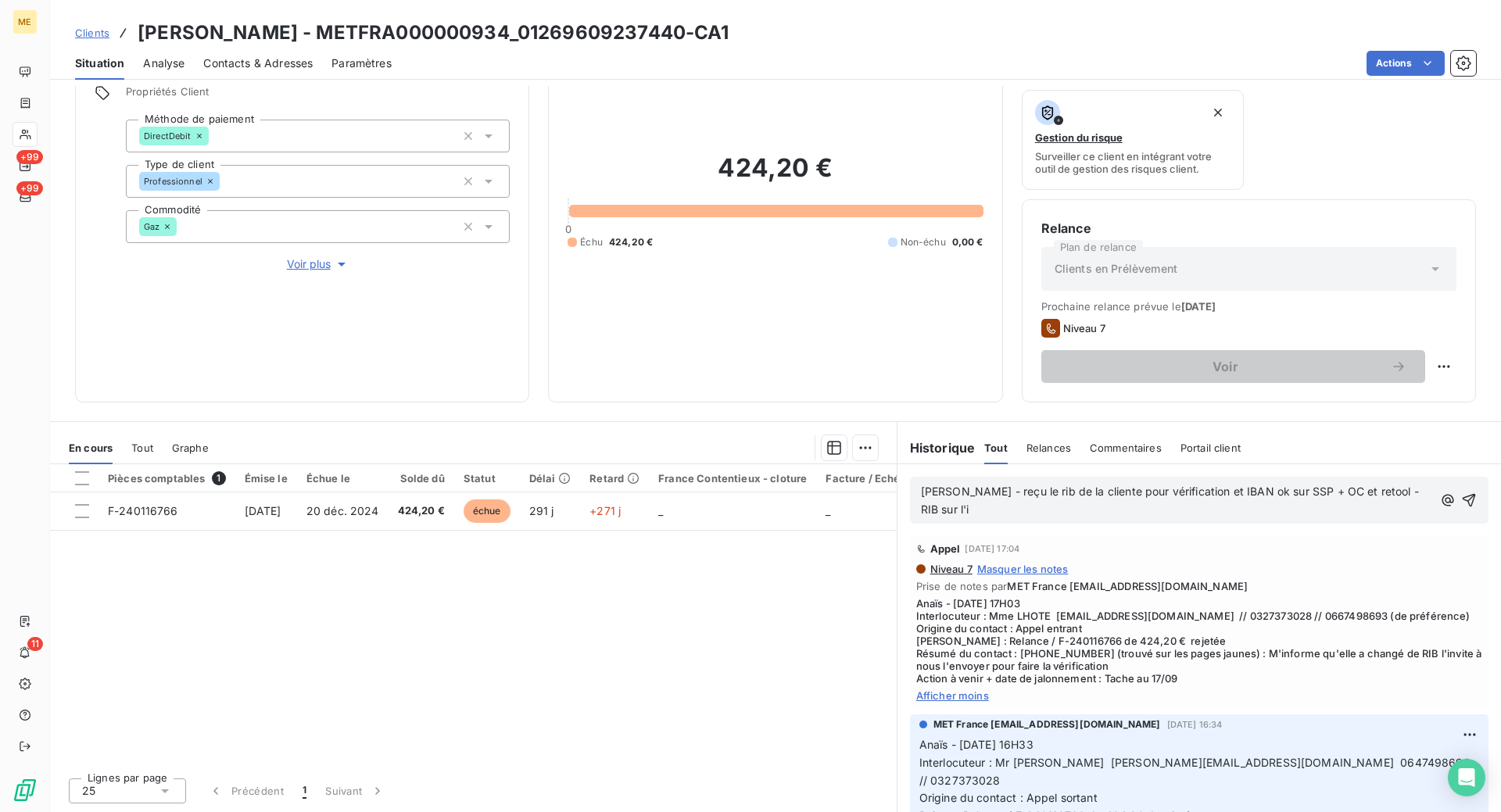
scroll to position [95, 0]
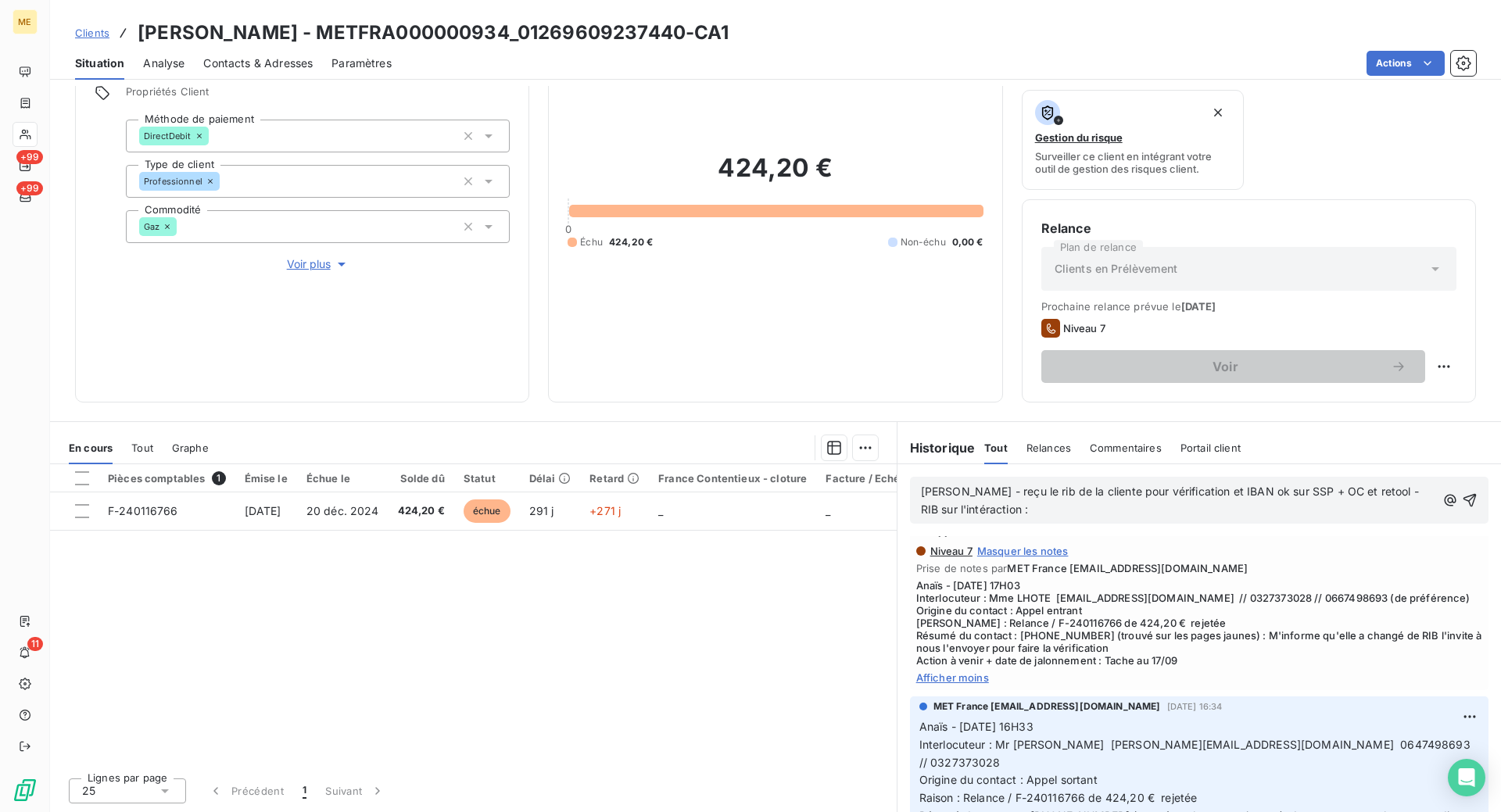
click at [1013, 512] on p "[PERSON_NAME] - reçu le rib de la cliente pour vérification et IBAN ok sur SSP …" at bounding box center [1177, 500] width 516 height 36
paste div
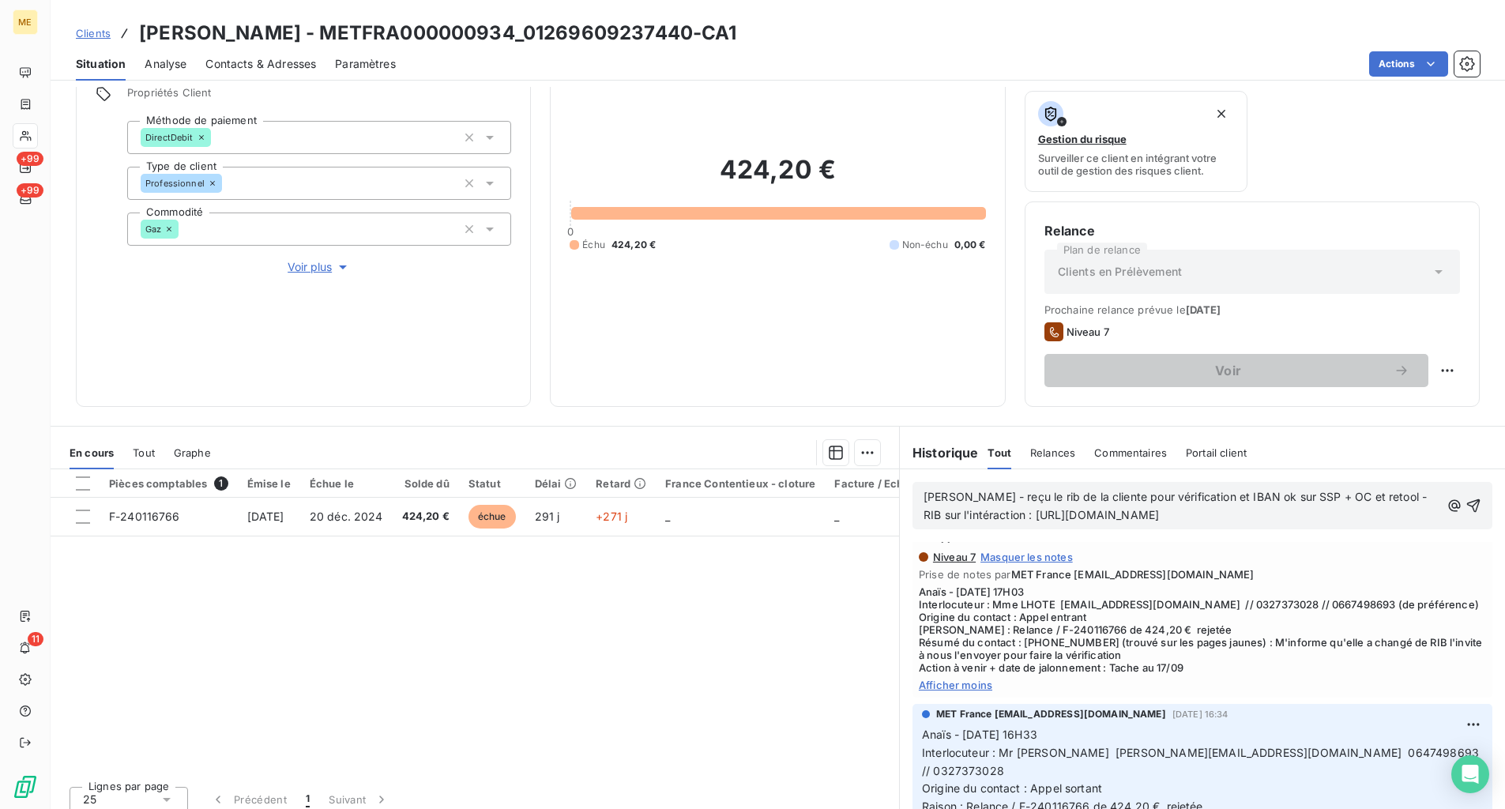
click at [1430, 493] on span "[PERSON_NAME] - reçu le rib de la cliente pour vérification et IBAN ok sur SSP …" at bounding box center [1176, 506] width 506 height 32
click at [0, 0] on lt-span "int e raction" at bounding box center [0, 0] width 0 height 0
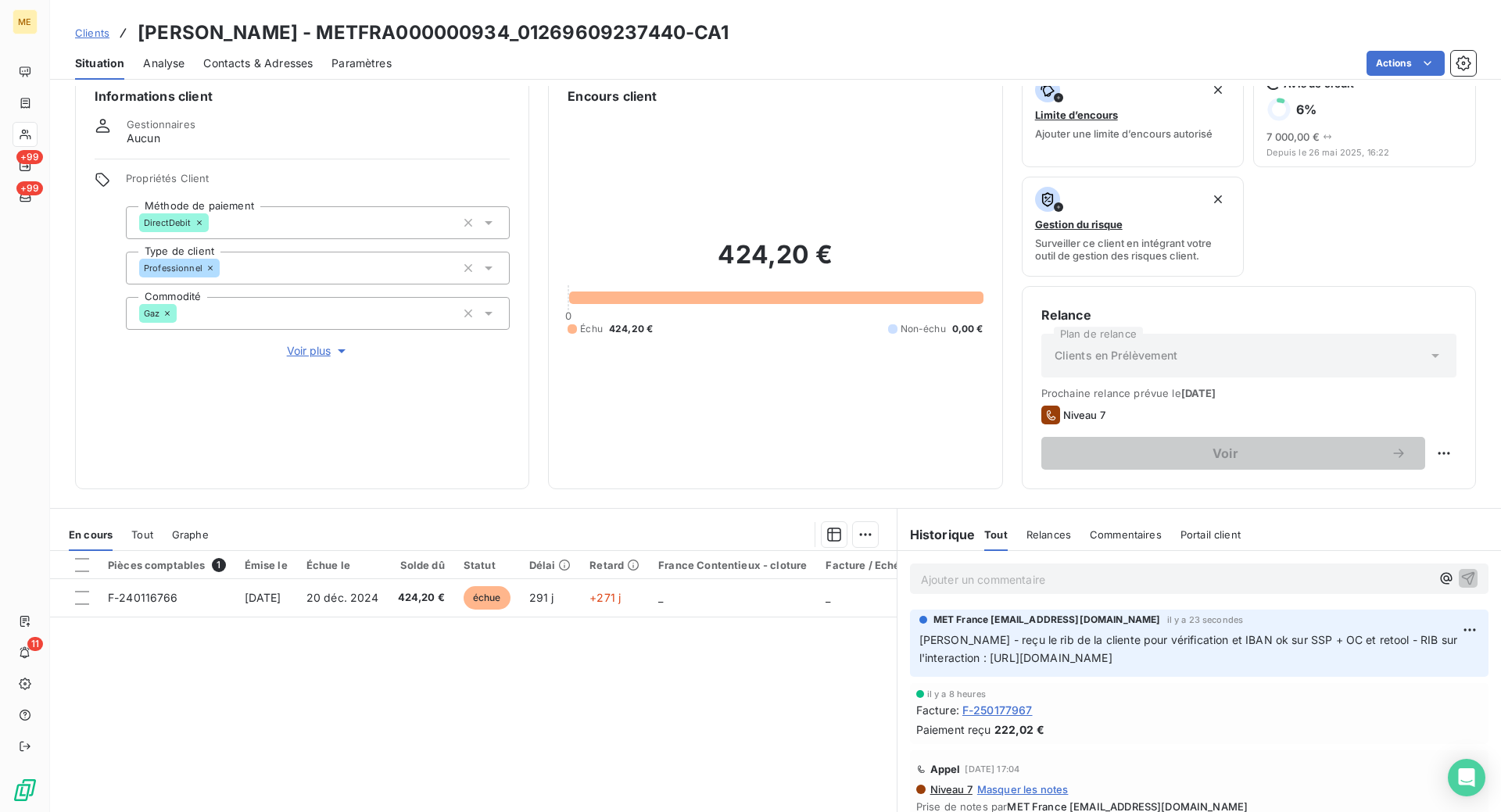
scroll to position [0, 0]
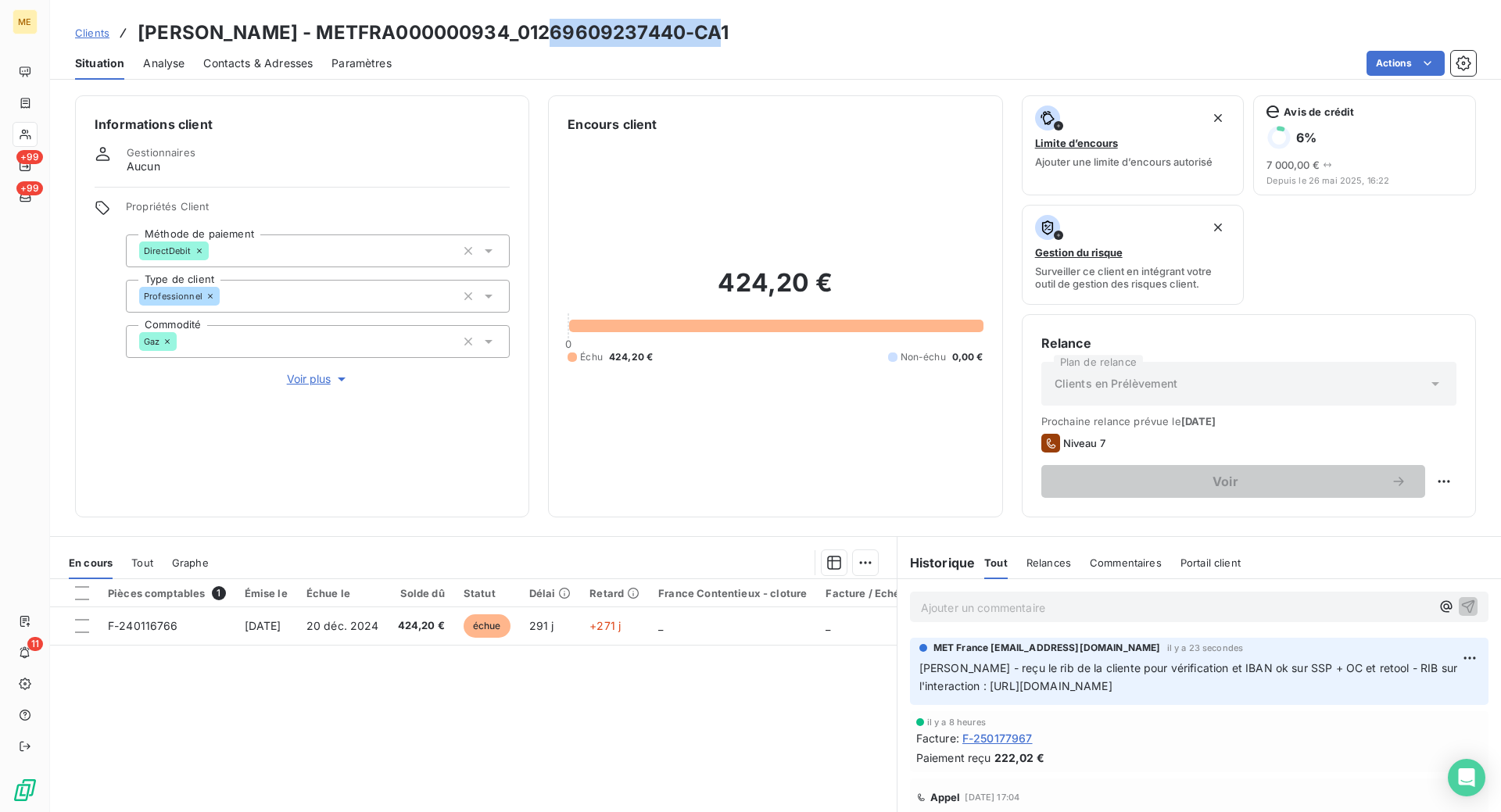
drag, startPoint x: 704, startPoint y: 33, endPoint x: 543, endPoint y: 36, distance: 161.0
click at [543, 36] on h3 "[PERSON_NAME] - METFRA000000934_01269609237440-CA1" at bounding box center [433, 33] width 592 height 28
copy h3 "01269609237440"
